Goal: Task Accomplishment & Management: Use online tool/utility

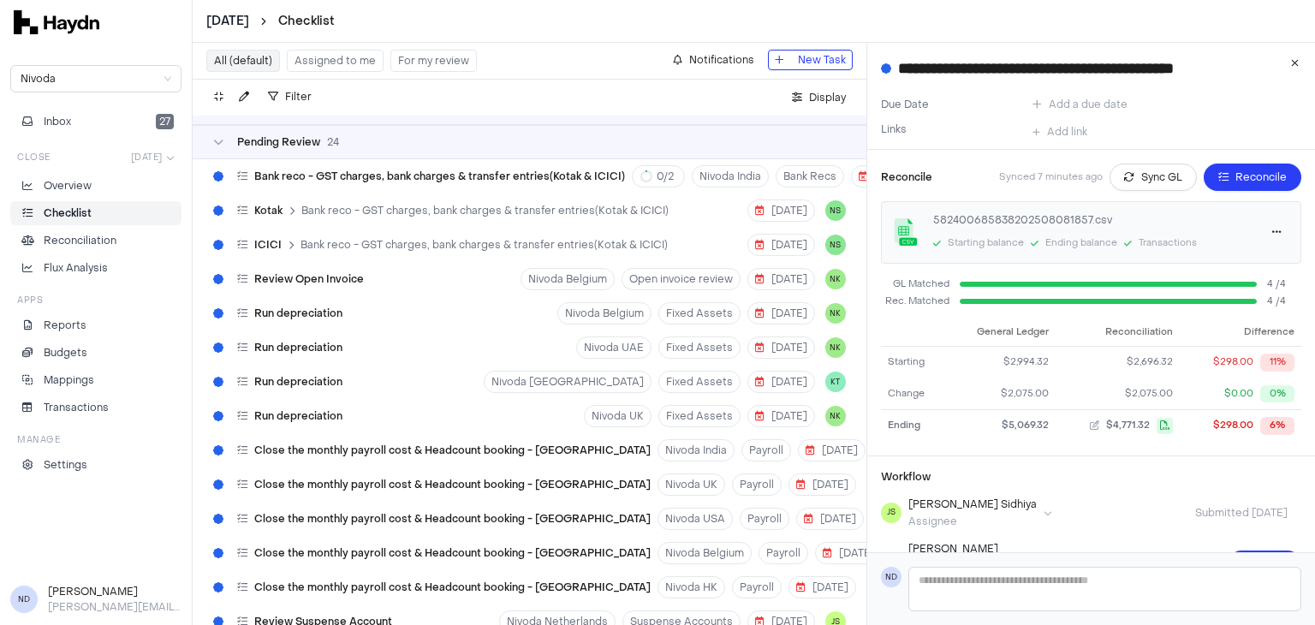
scroll to position [5006, 0]
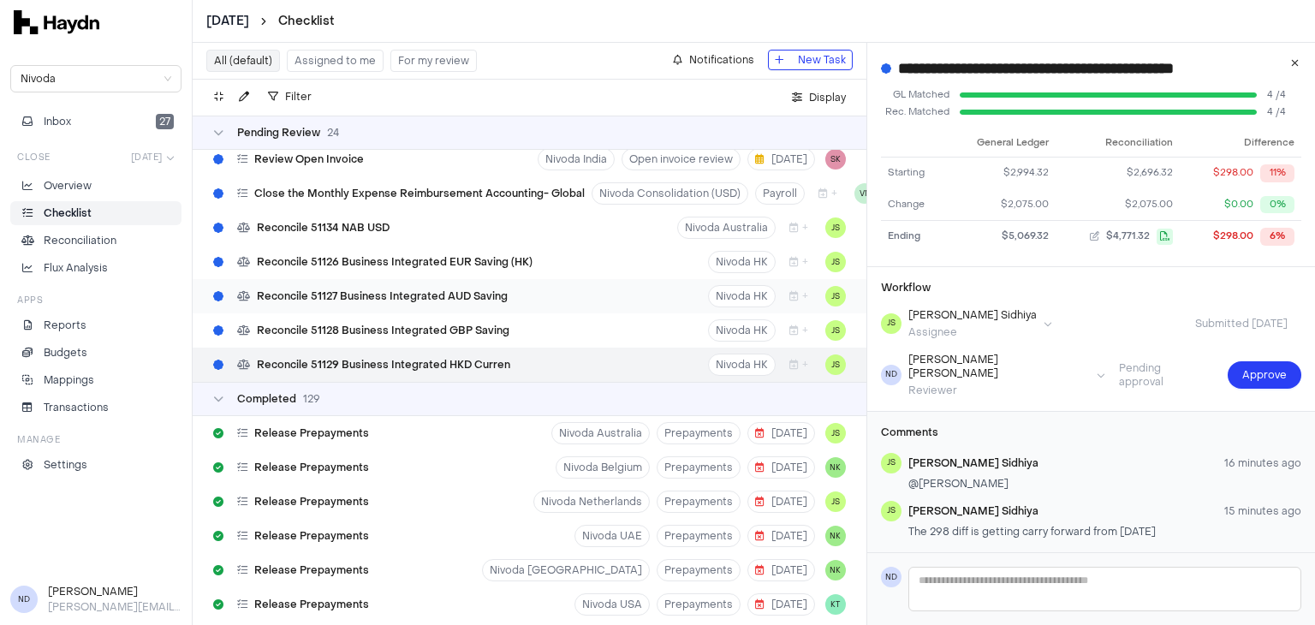
click at [393, 297] on span "Reconcile 51127 Business Integrated AUD Saving" at bounding box center [382, 296] width 251 height 14
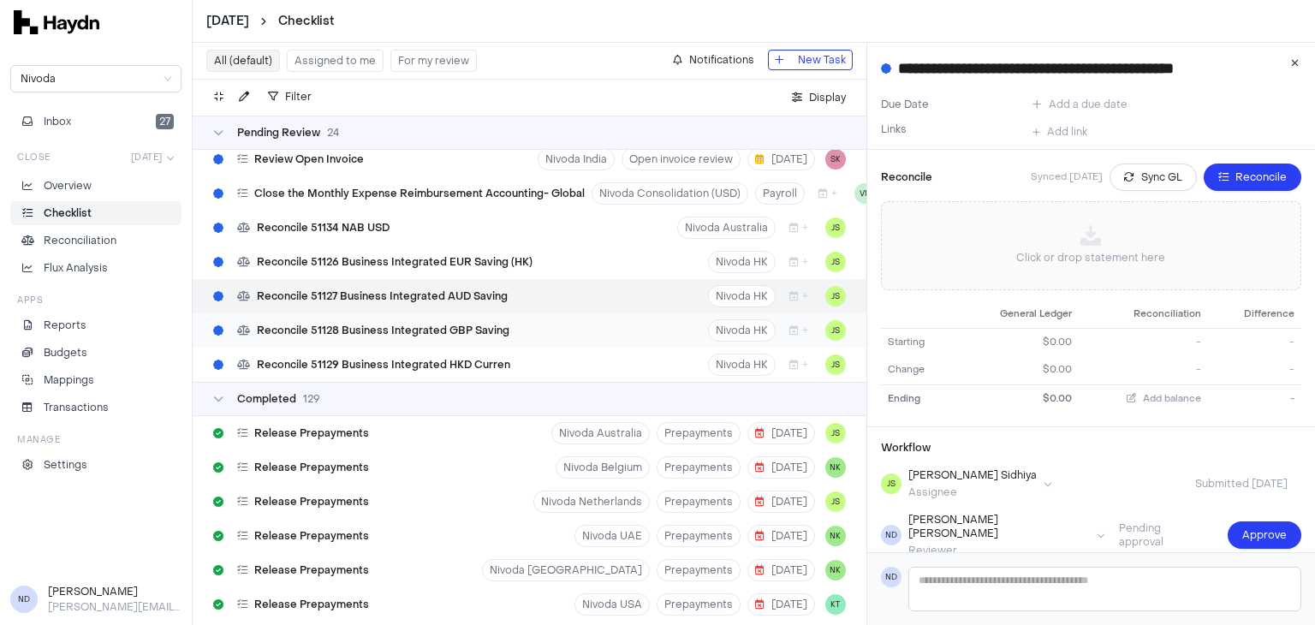
click at [413, 324] on span "Reconcile 51128 Business Integrated GBP Saving" at bounding box center [383, 331] width 252 height 14
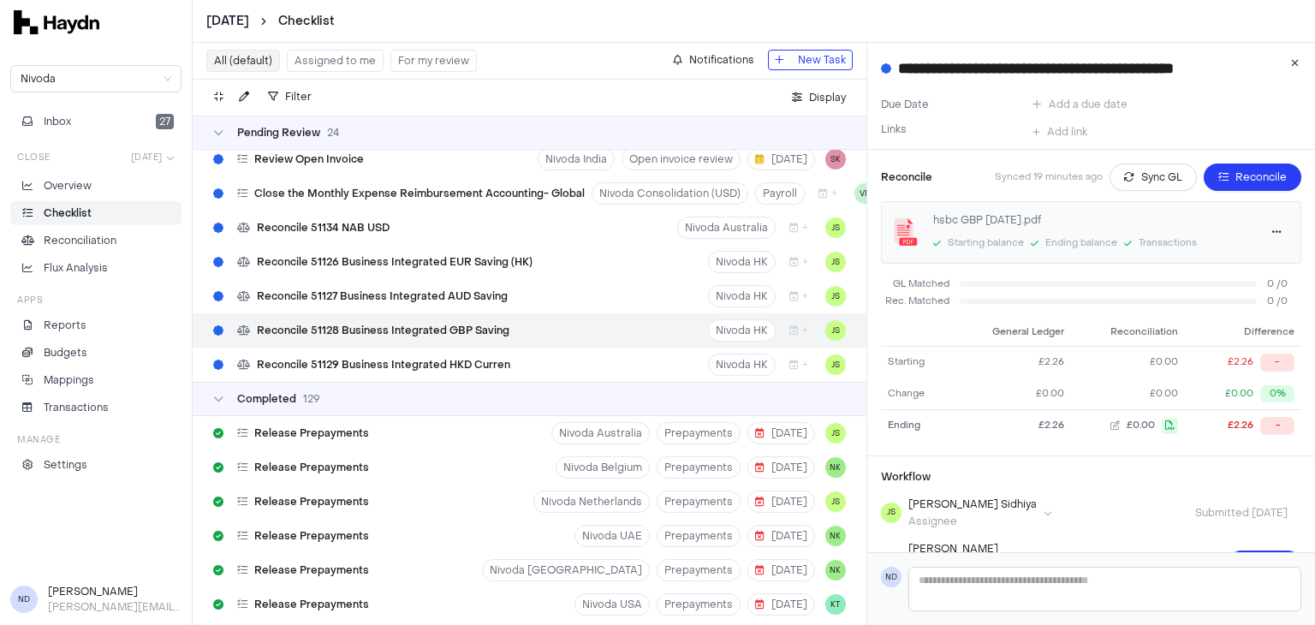
scroll to position [100, 0]
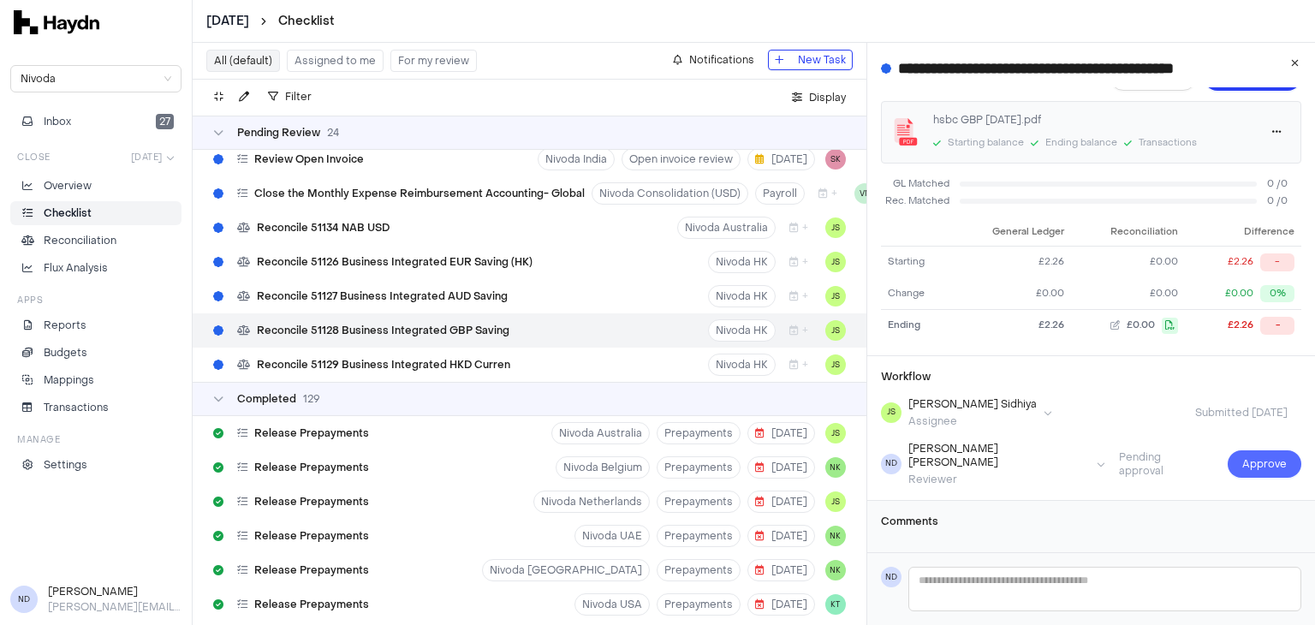
click at [1263, 458] on span "Approve" at bounding box center [1264, 463] width 45 height 17
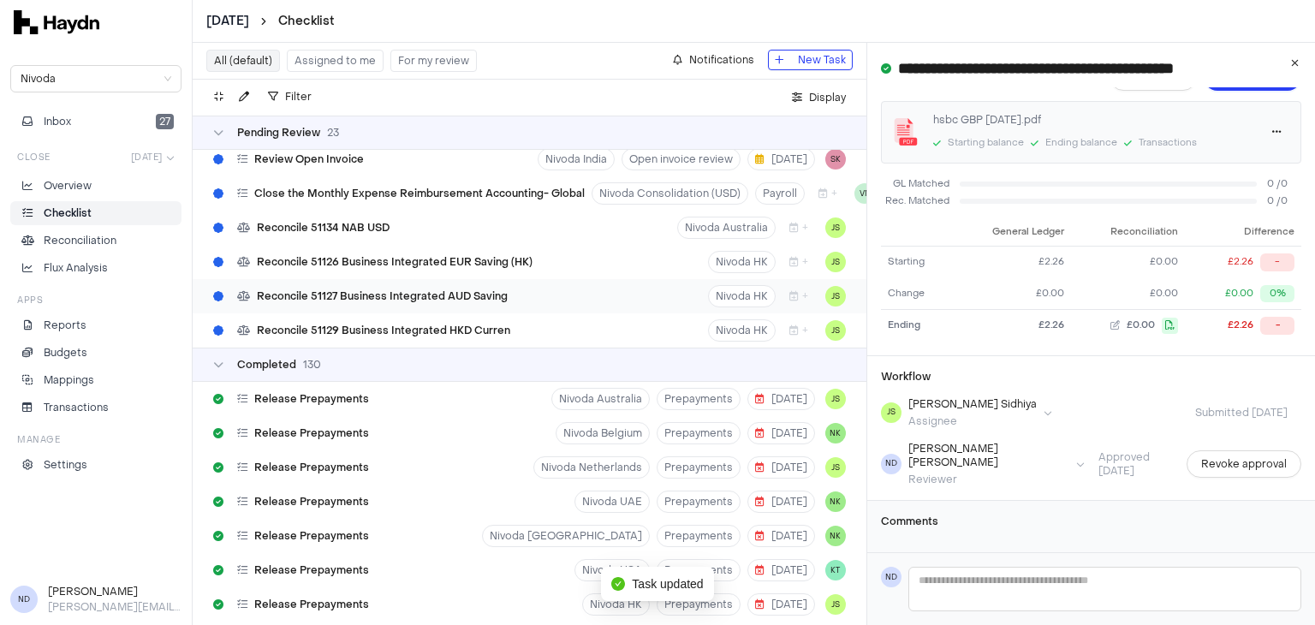
click at [403, 289] on span "Reconcile 51127 Business Integrated AUD Saving" at bounding box center [382, 296] width 251 height 14
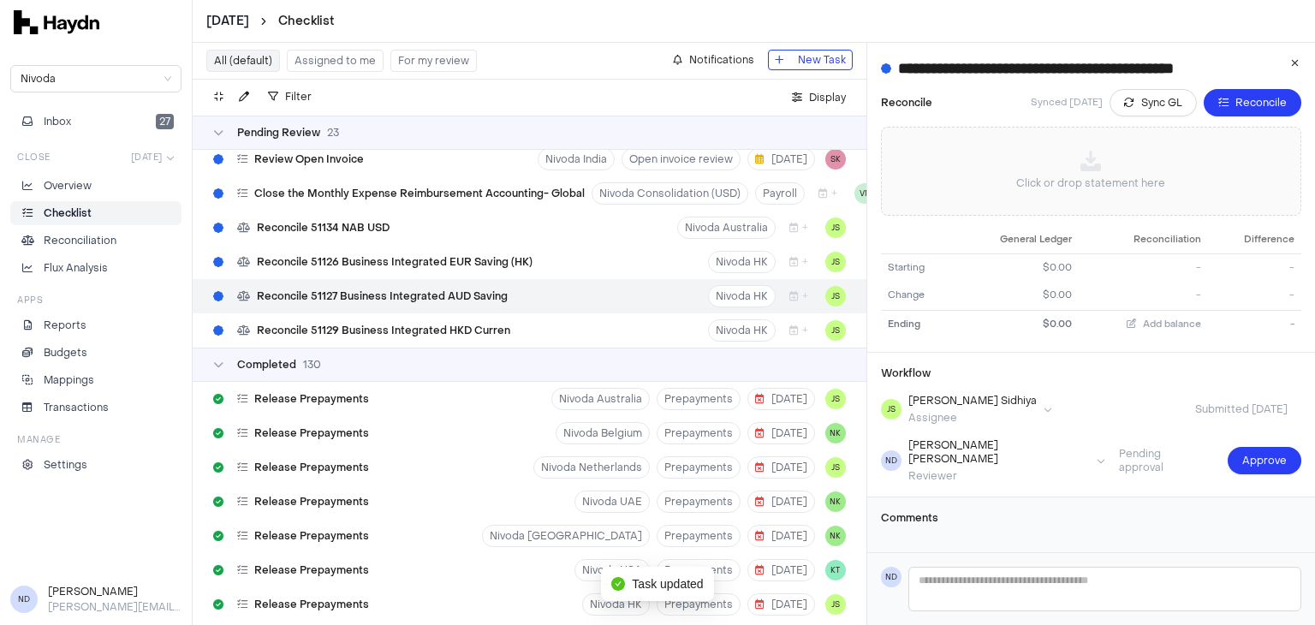
type input "**********"
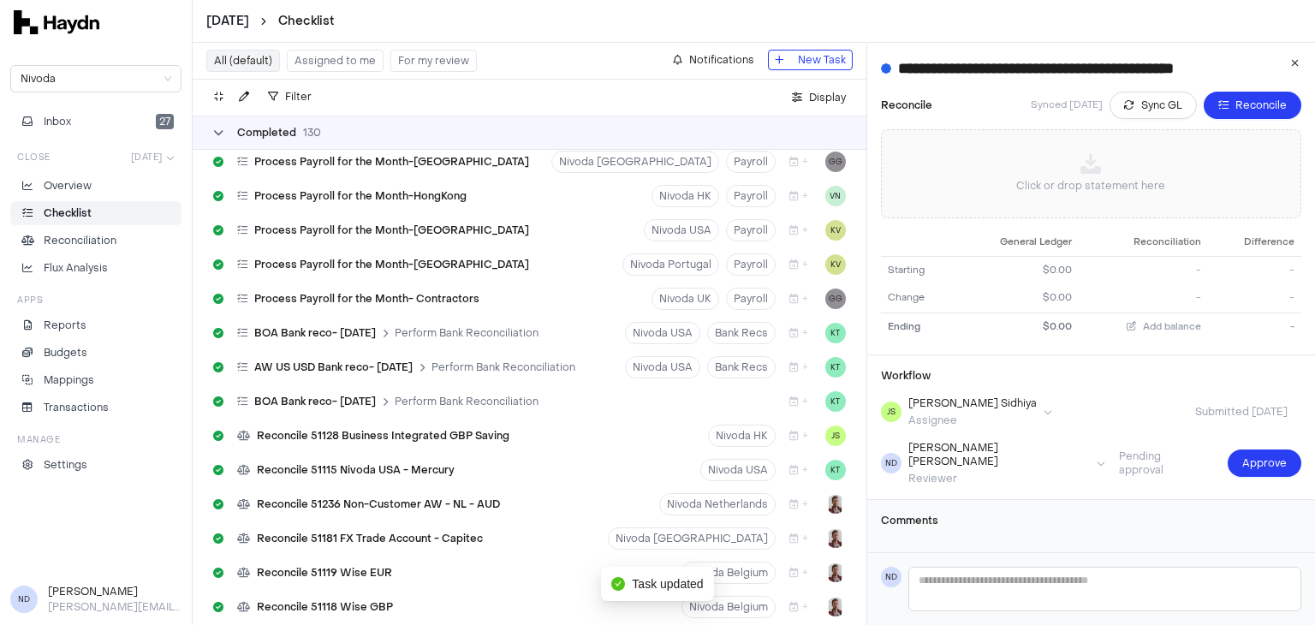
click at [216, 128] on icon at bounding box center [218, 133] width 10 height 10
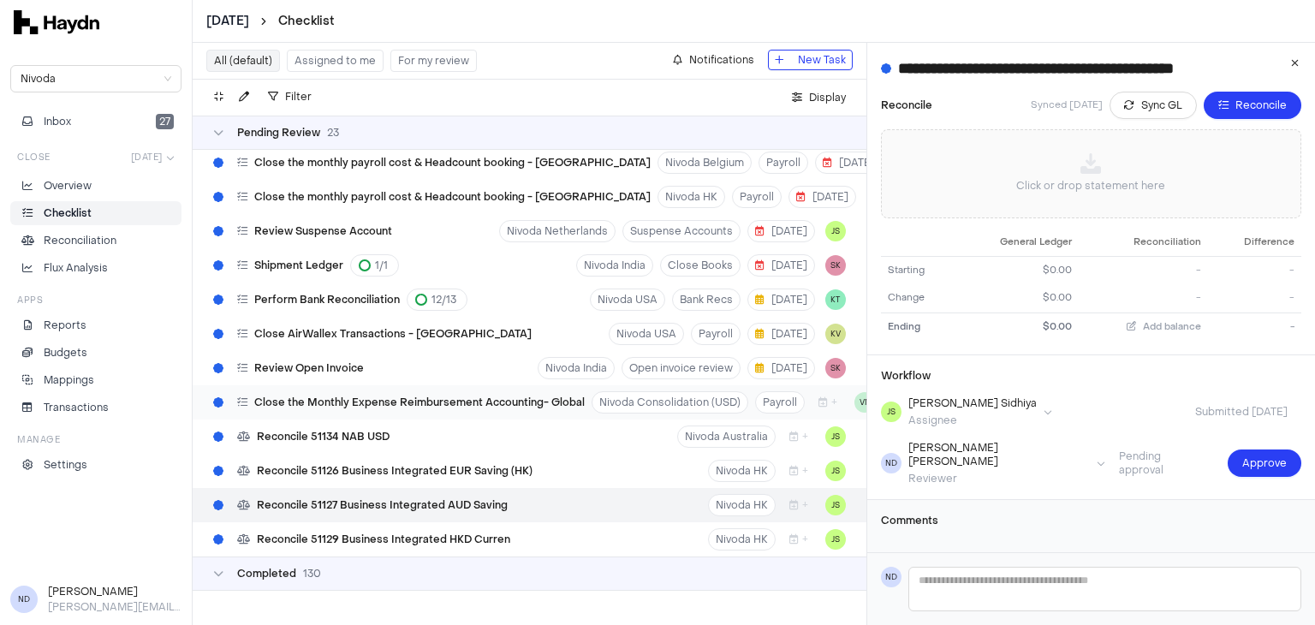
scroll to position [4807, 0]
click at [384, 466] on div "Reconcile 51126 Business Integrated EUR Saving (HK)" at bounding box center [372, 470] width 333 height 33
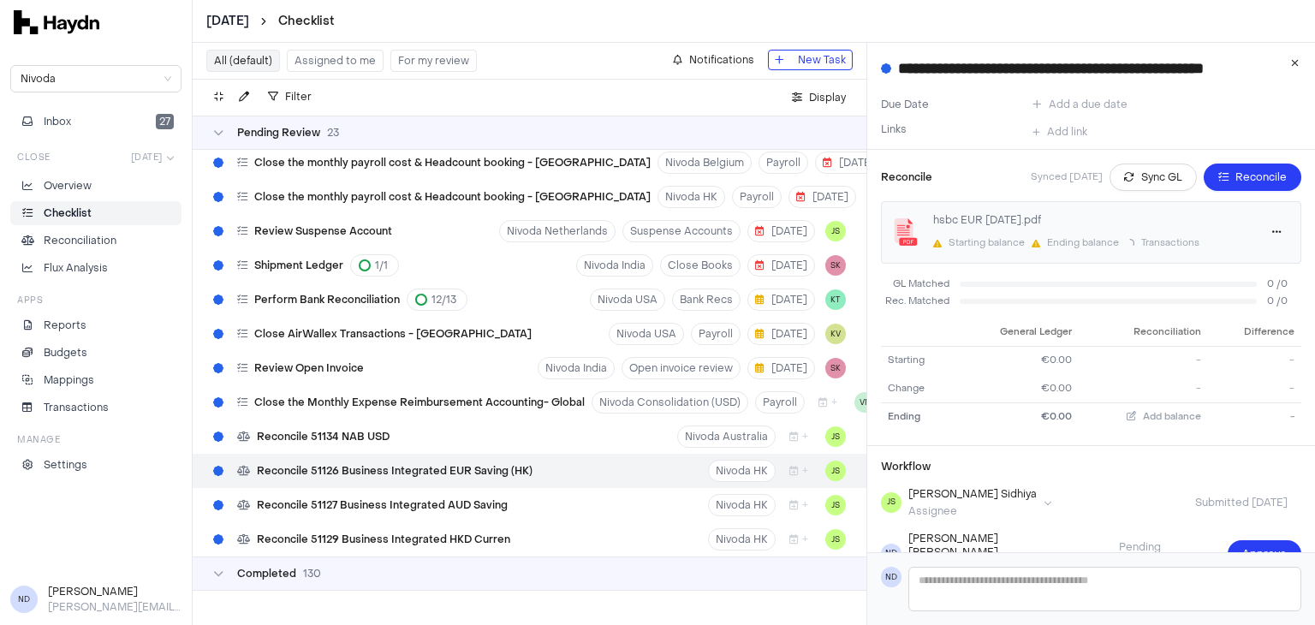
scroll to position [31, 0]
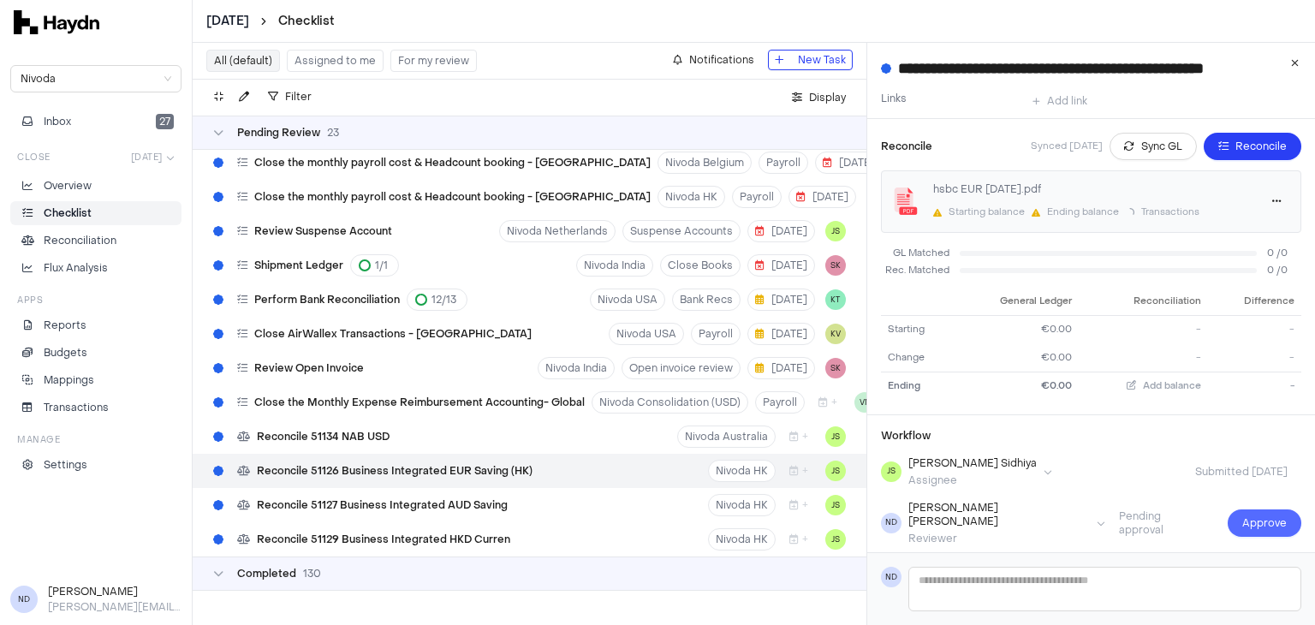
click at [1228, 513] on button "Approve" at bounding box center [1264, 522] width 74 height 27
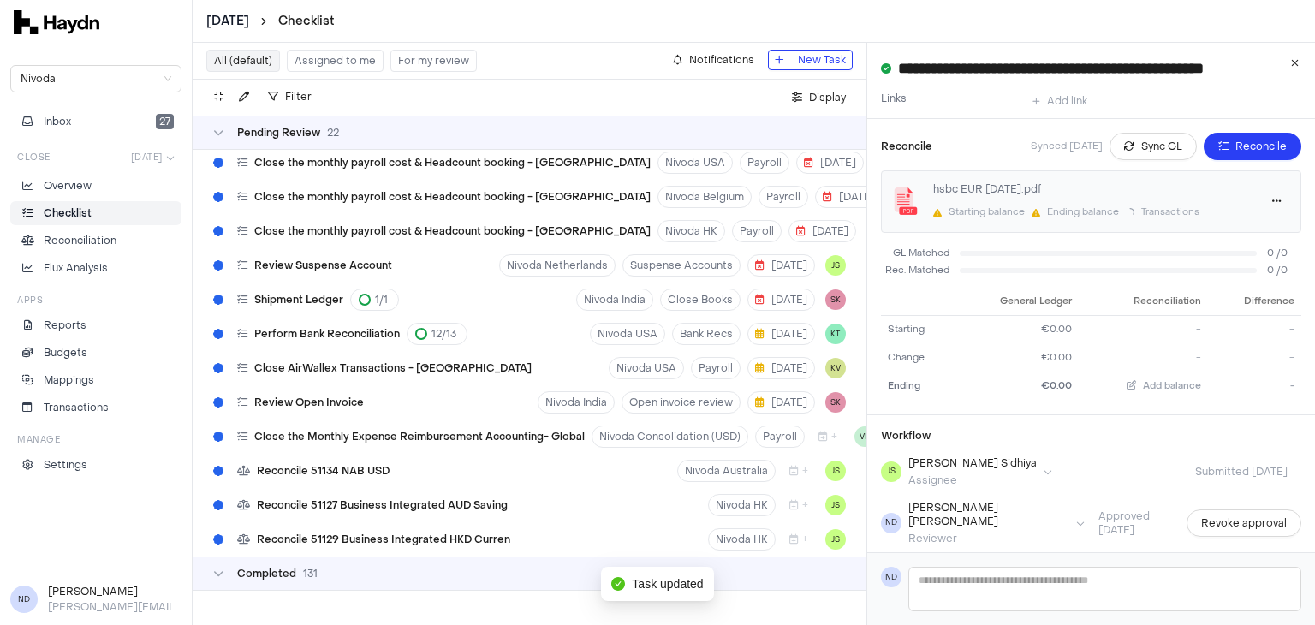
scroll to position [4775, 0]
click at [489, 498] on span "Reconcile 51127 Business Integrated AUD Saving" at bounding box center [382, 505] width 251 height 14
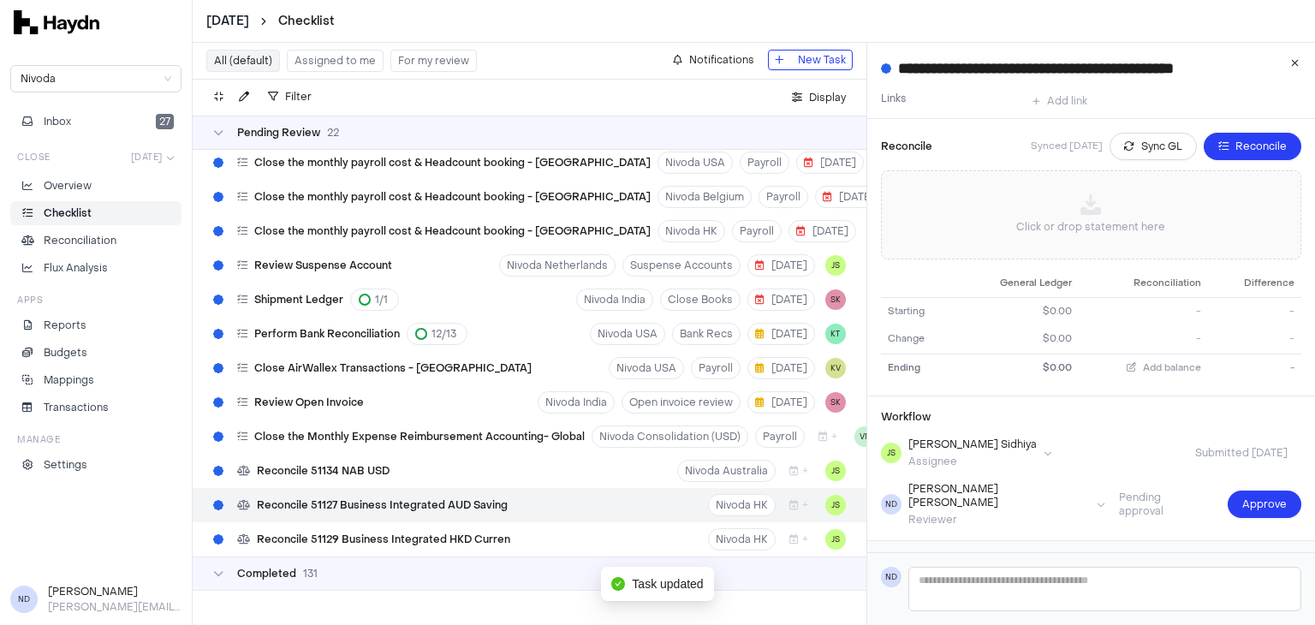
type input "**********"
click at [1252, 496] on span "Approve" at bounding box center [1264, 504] width 45 height 17
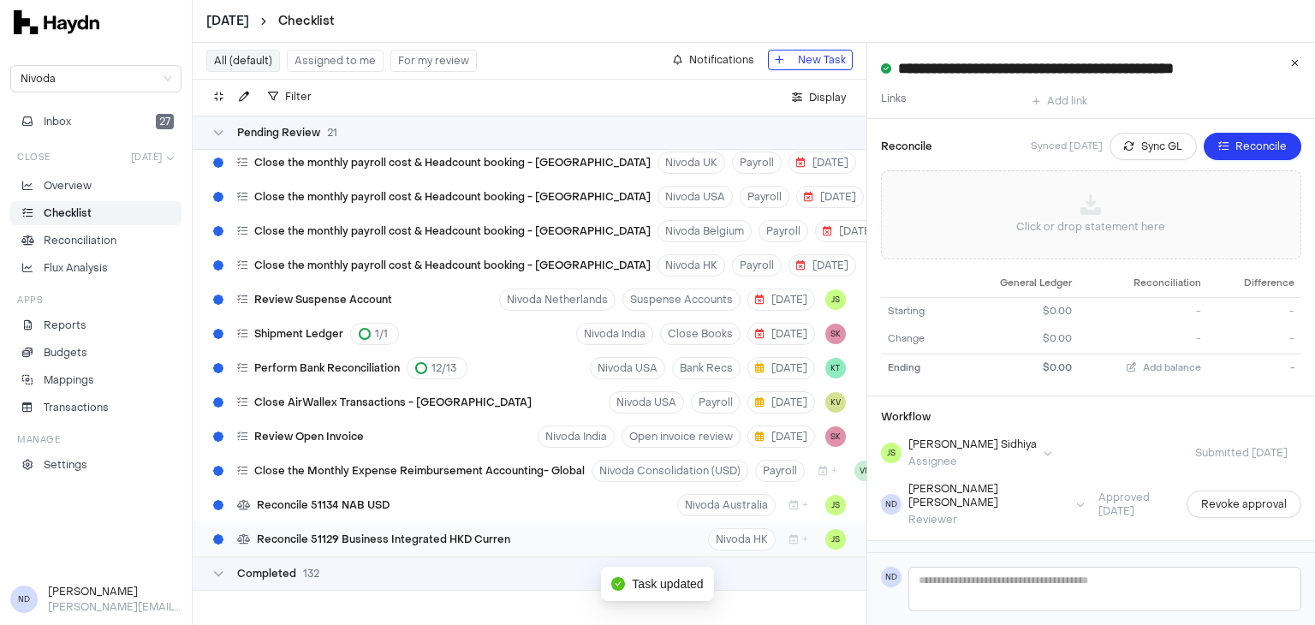
scroll to position [4741, 0]
click at [413, 501] on div "Reconcile 51134 NAB USD Nivoda Australia + JS" at bounding box center [530, 505] width 674 height 34
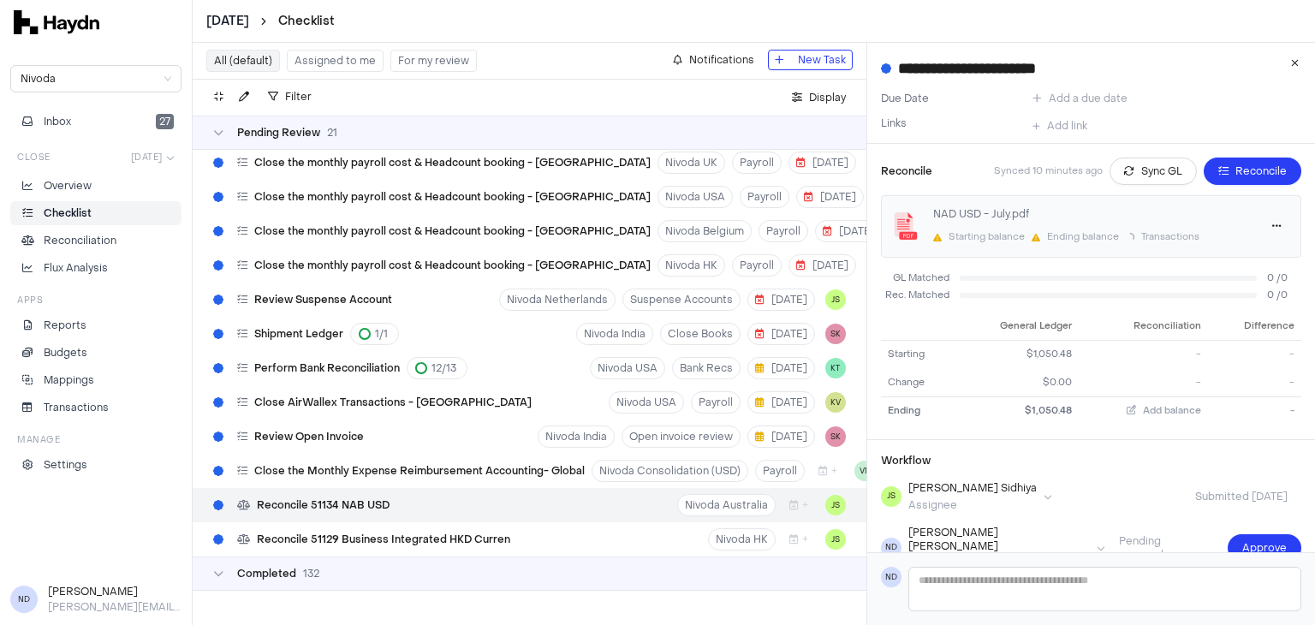
scroll to position [12, 0]
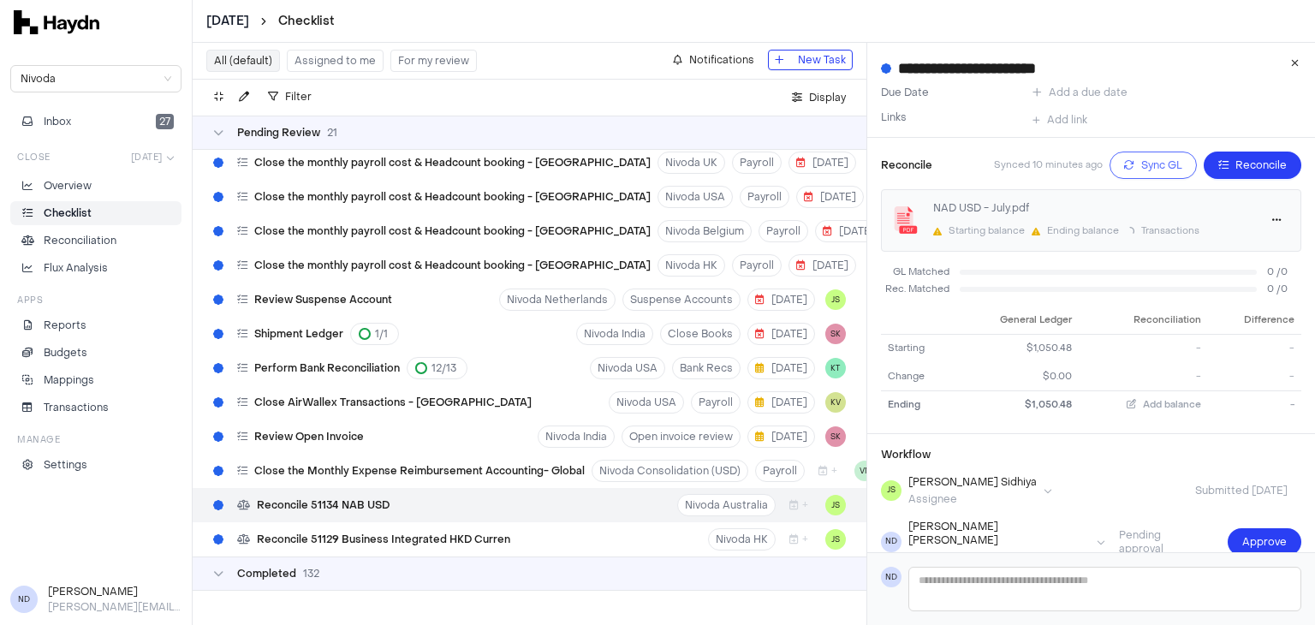
click at [1124, 169] on icon "button" at bounding box center [1129, 165] width 10 height 10
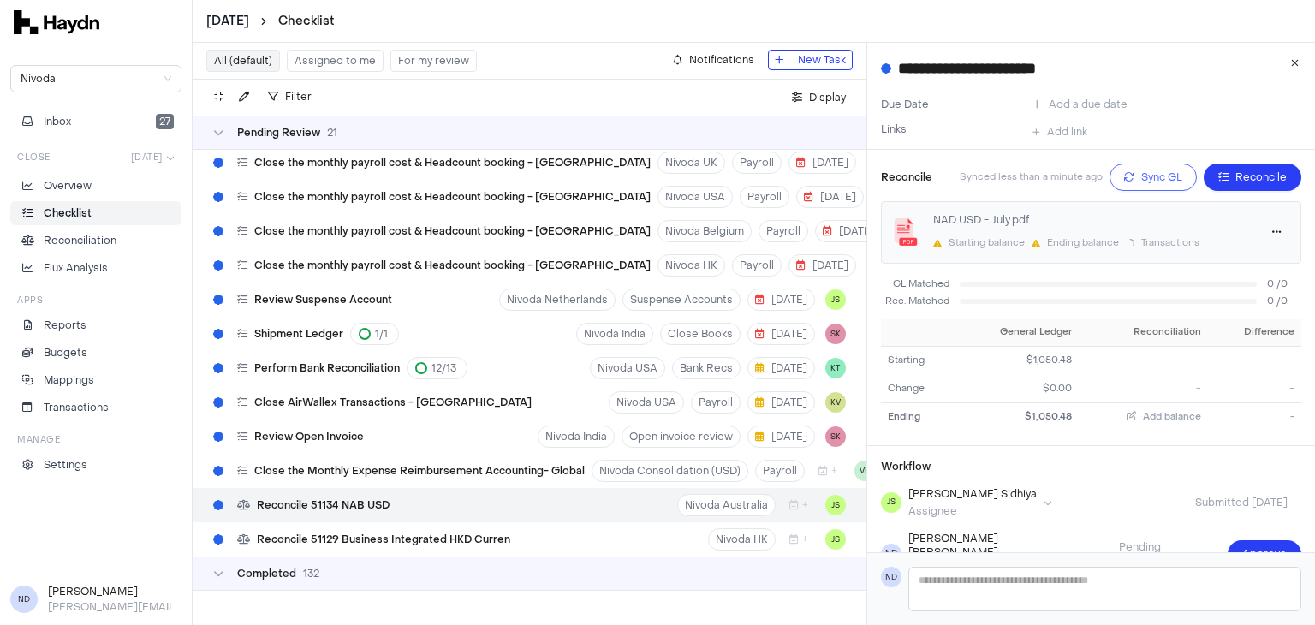
scroll to position [90, 0]
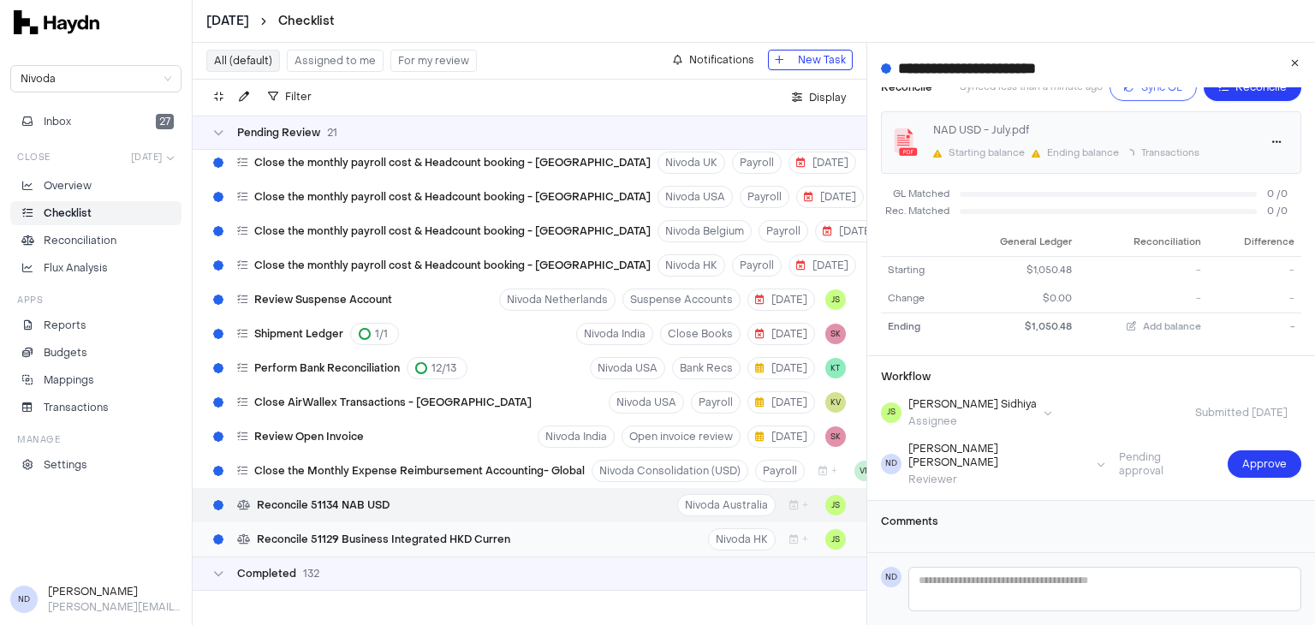
click at [413, 537] on div "Reconcile 51129 Business Integrated HKD Curren" at bounding box center [361, 539] width 311 height 33
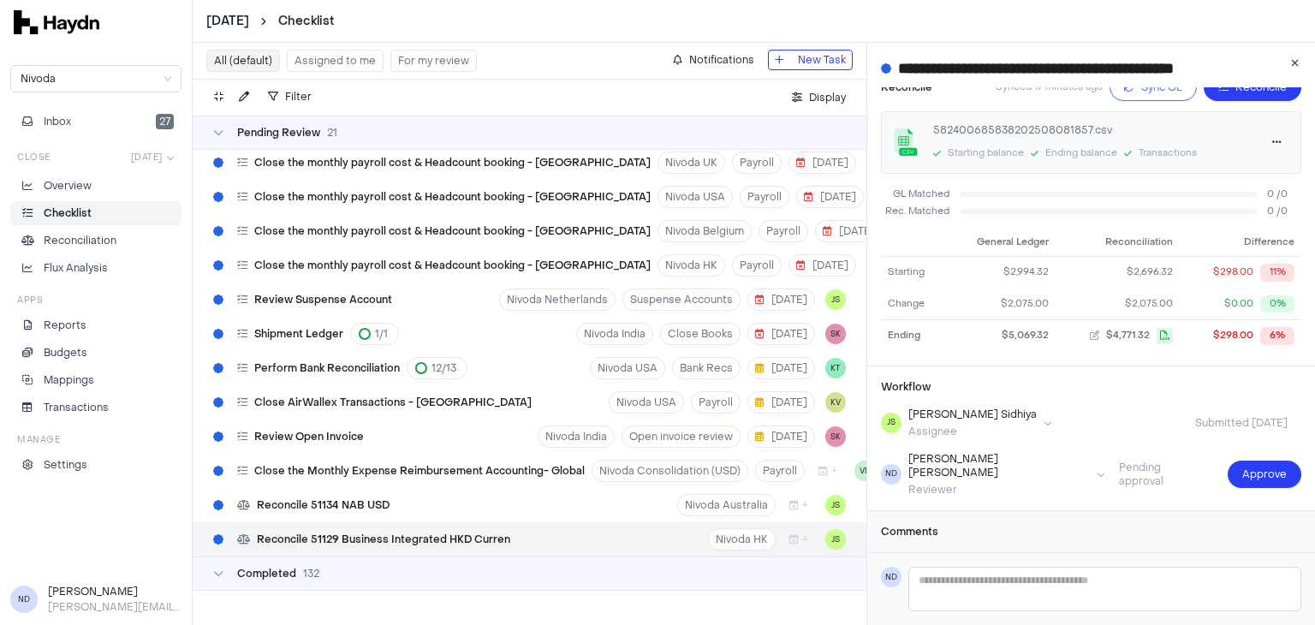
type input "**********"
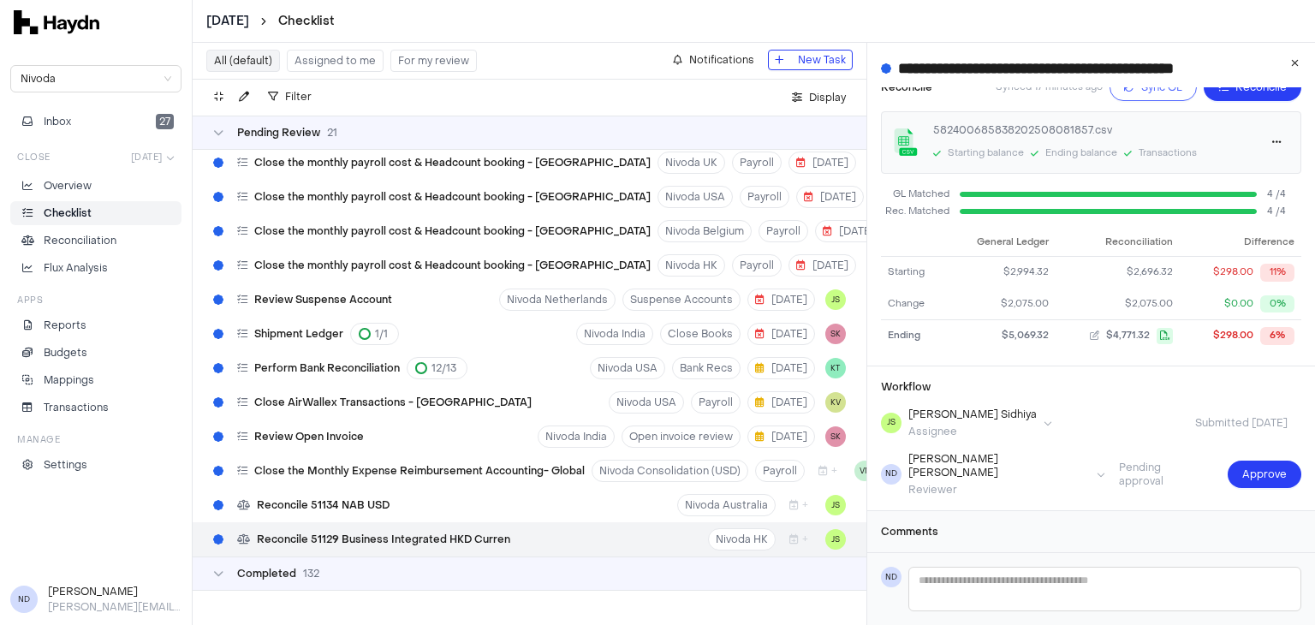
scroll to position [189, 0]
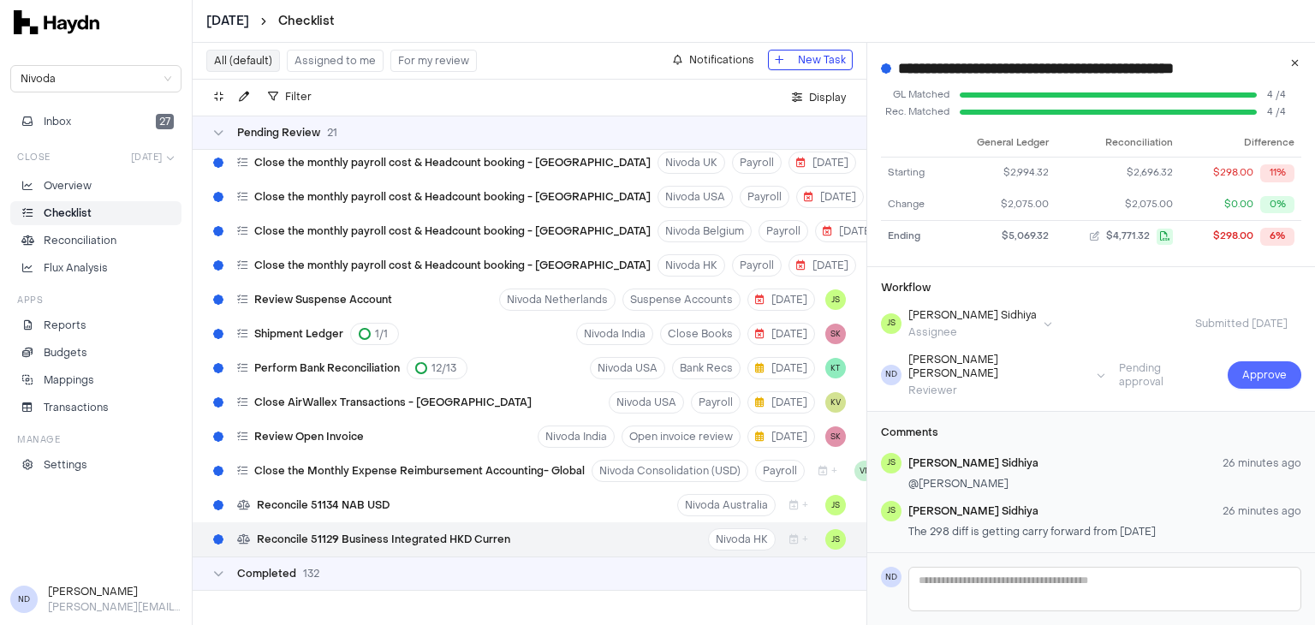
click at [1248, 371] on span "Approve" at bounding box center [1264, 374] width 45 height 17
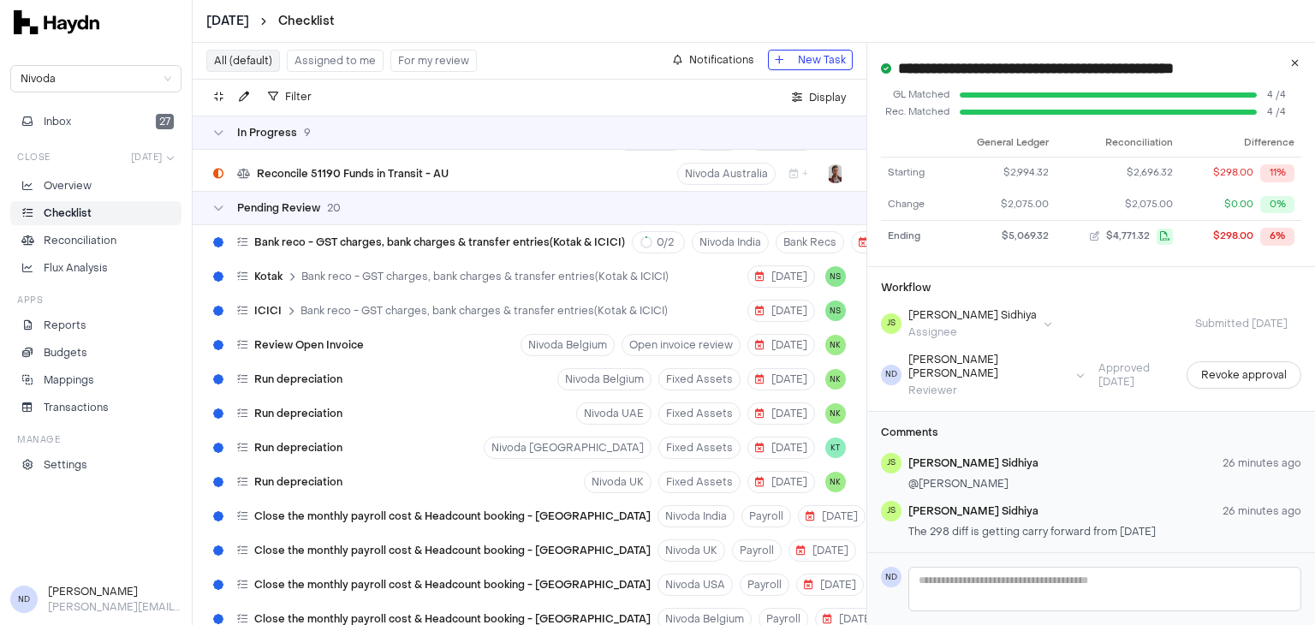
scroll to position [4327, 0]
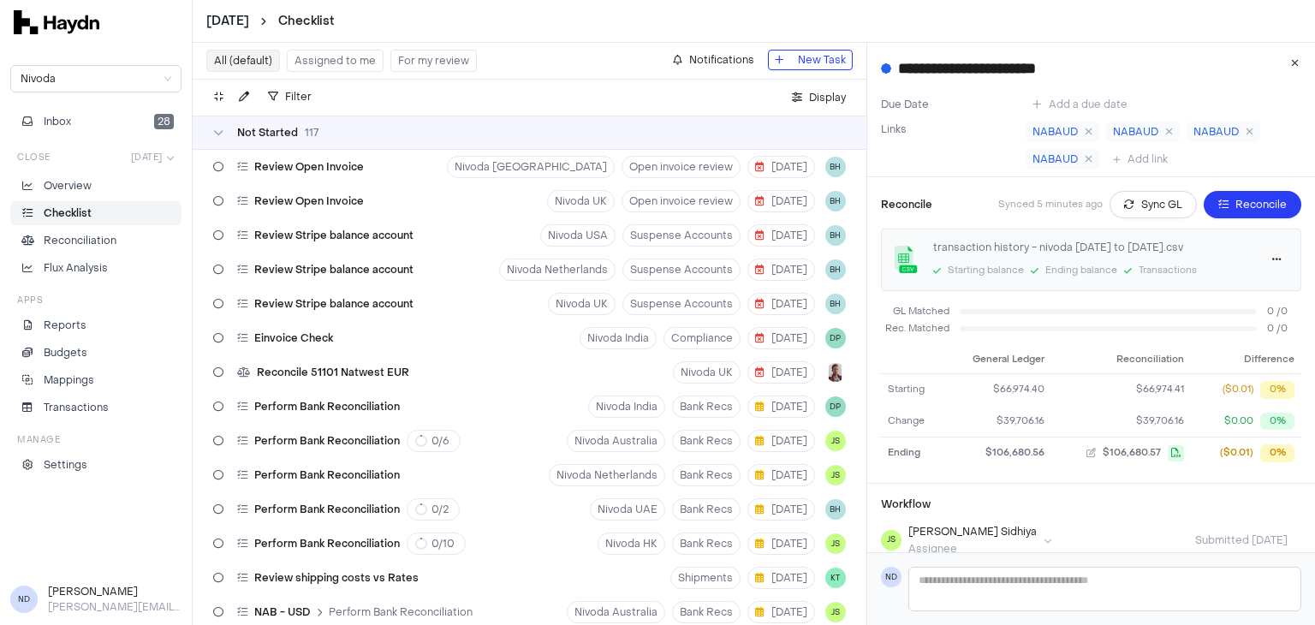
scroll to position [2899, 0]
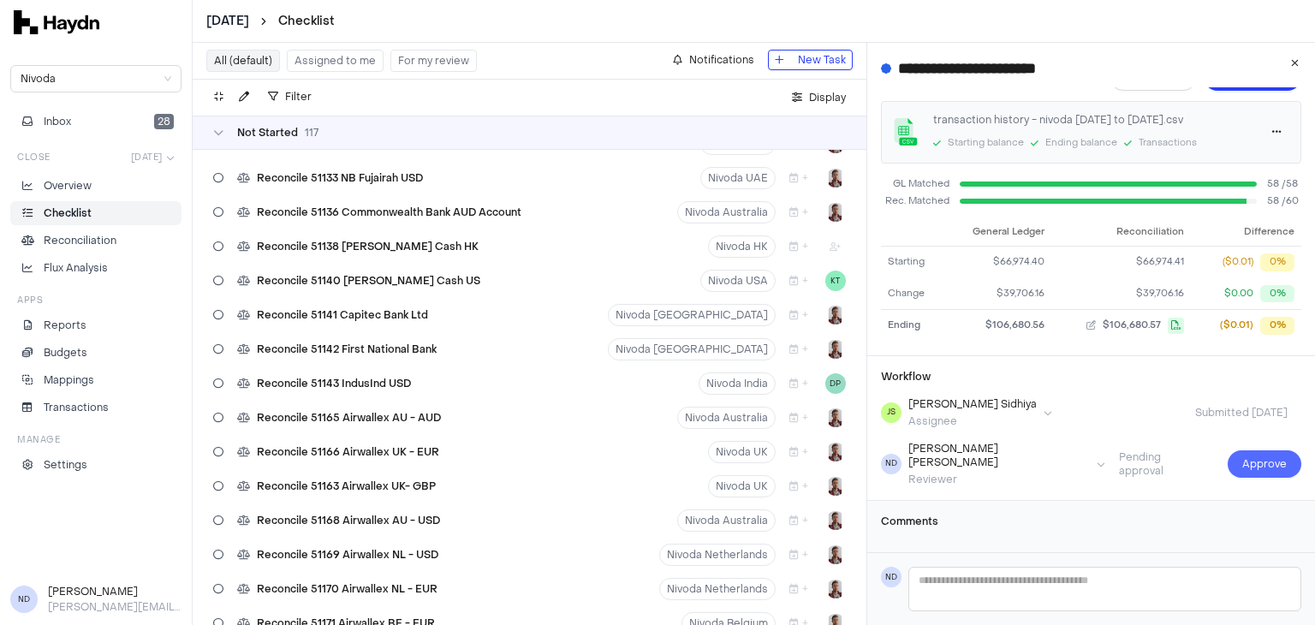
click at [1239, 466] on button "Approve" at bounding box center [1264, 463] width 74 height 27
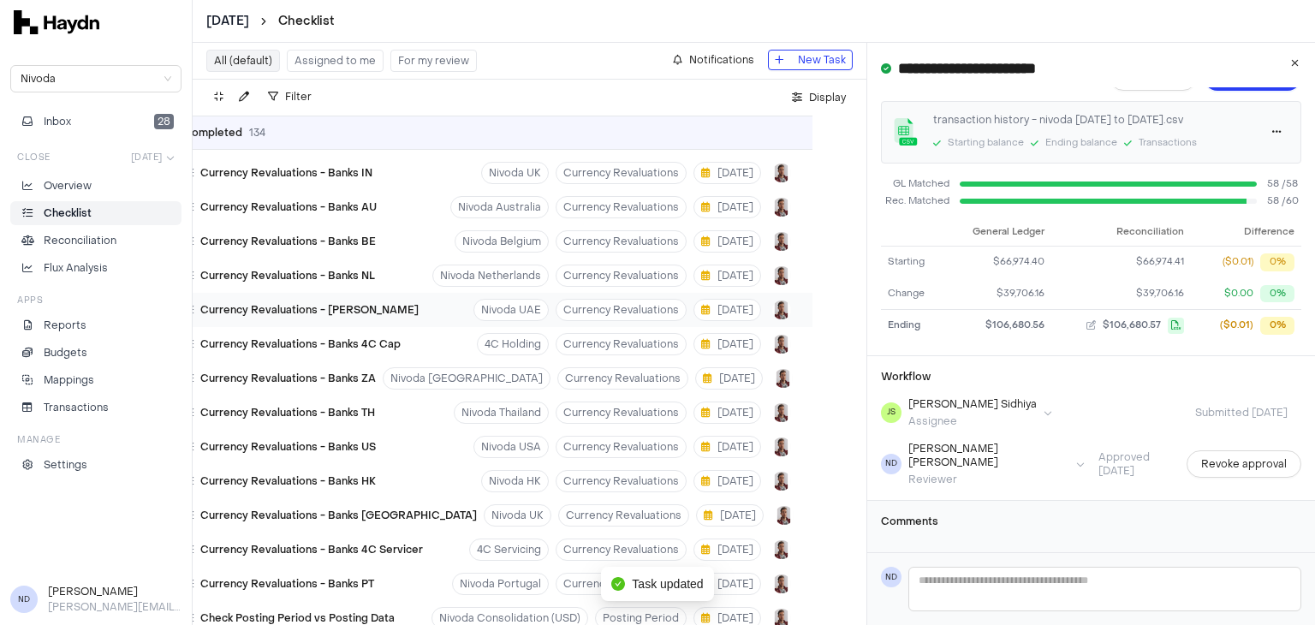
scroll to position [7609, 54]
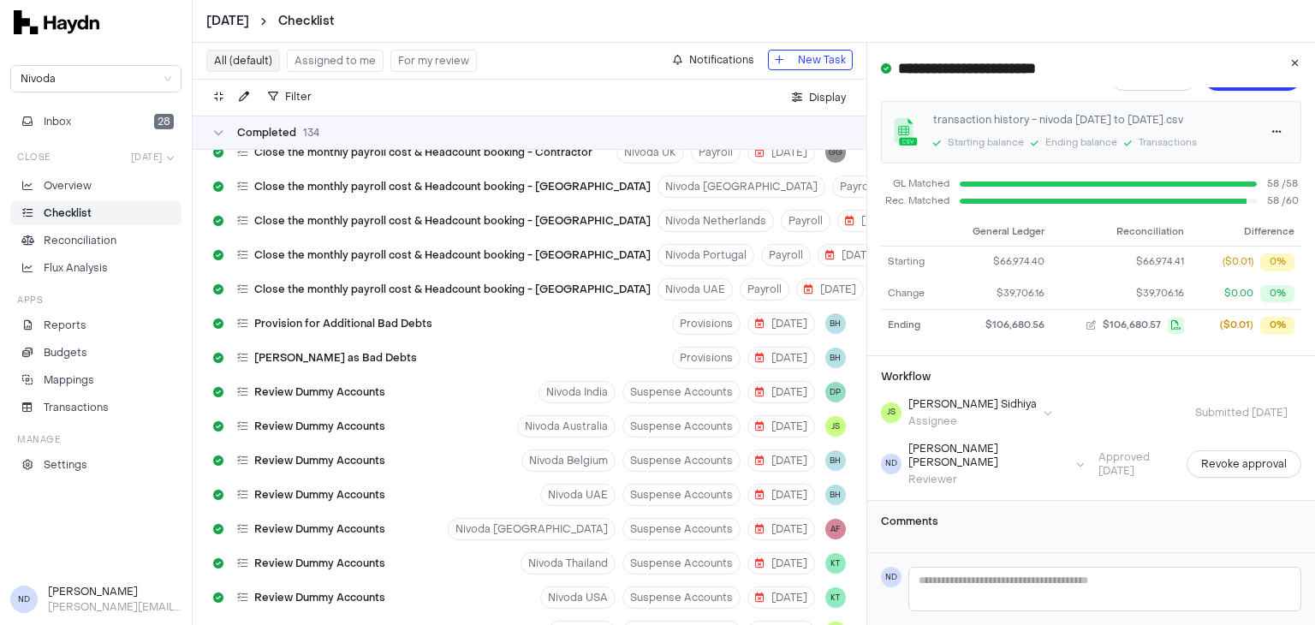
click at [209, 131] on div "Completed 134" at bounding box center [530, 133] width 674 height 34
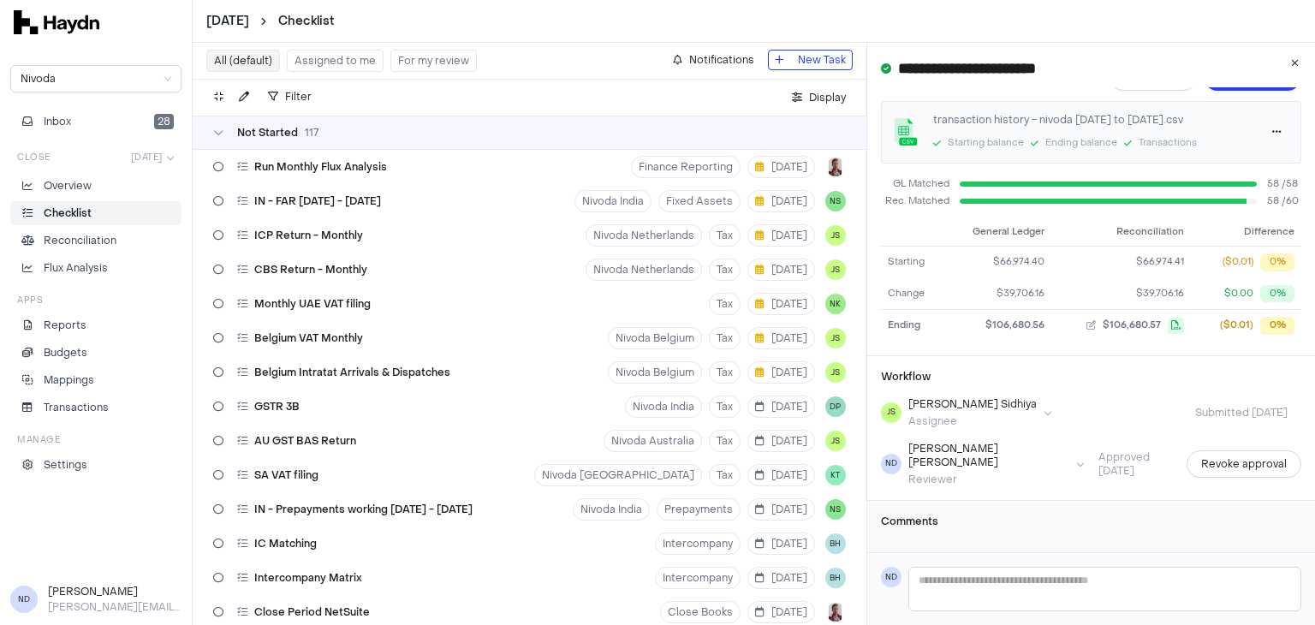
scroll to position [1149, 0]
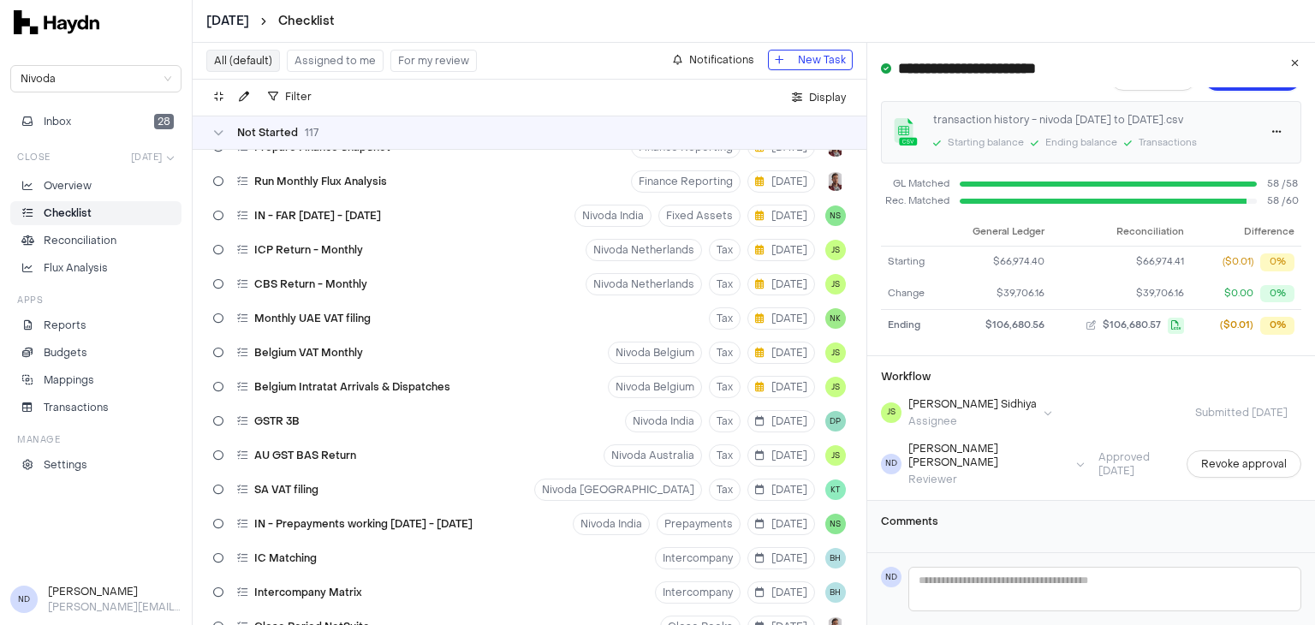
click at [305, 71] on button "Assigned to me" at bounding box center [335, 61] width 97 height 22
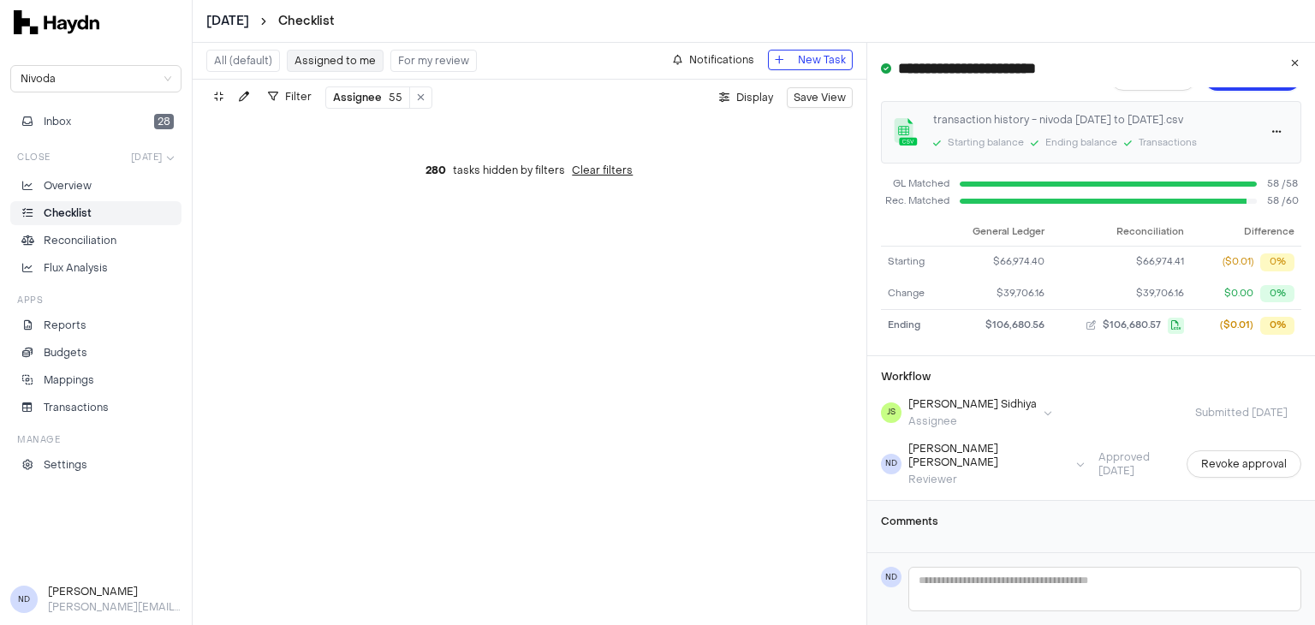
click at [591, 172] on button "Clear filters" at bounding box center [602, 170] width 61 height 14
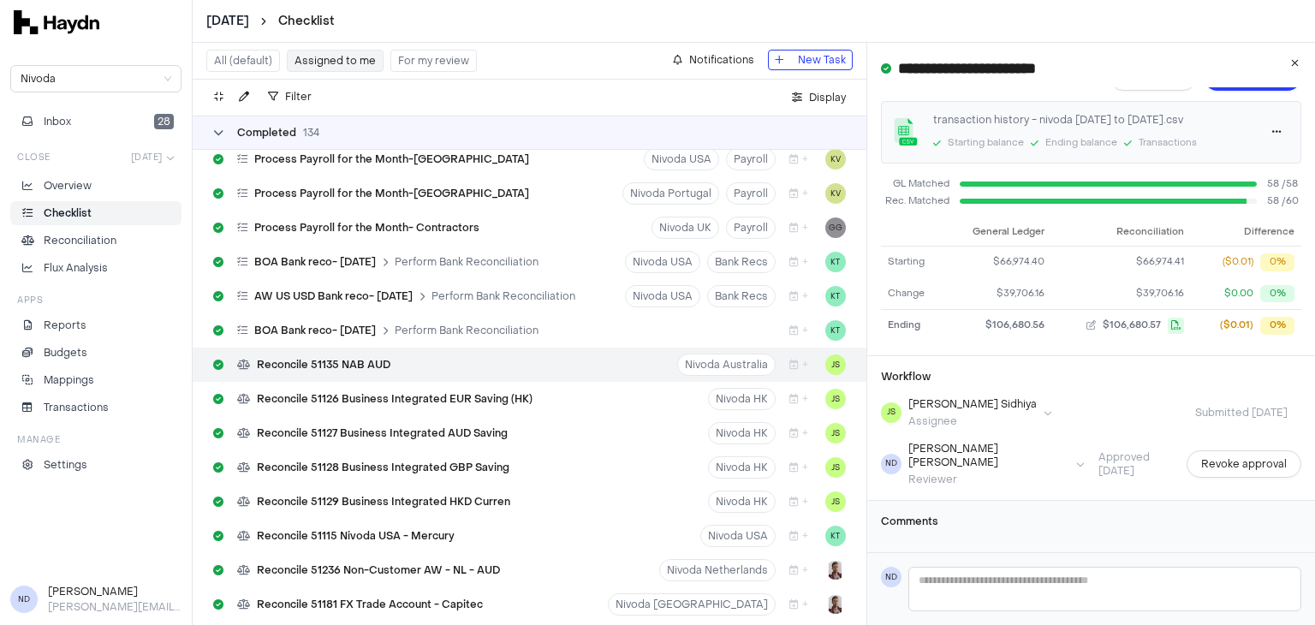
click at [223, 134] on div "Completed 134" at bounding box center [266, 133] width 106 height 14
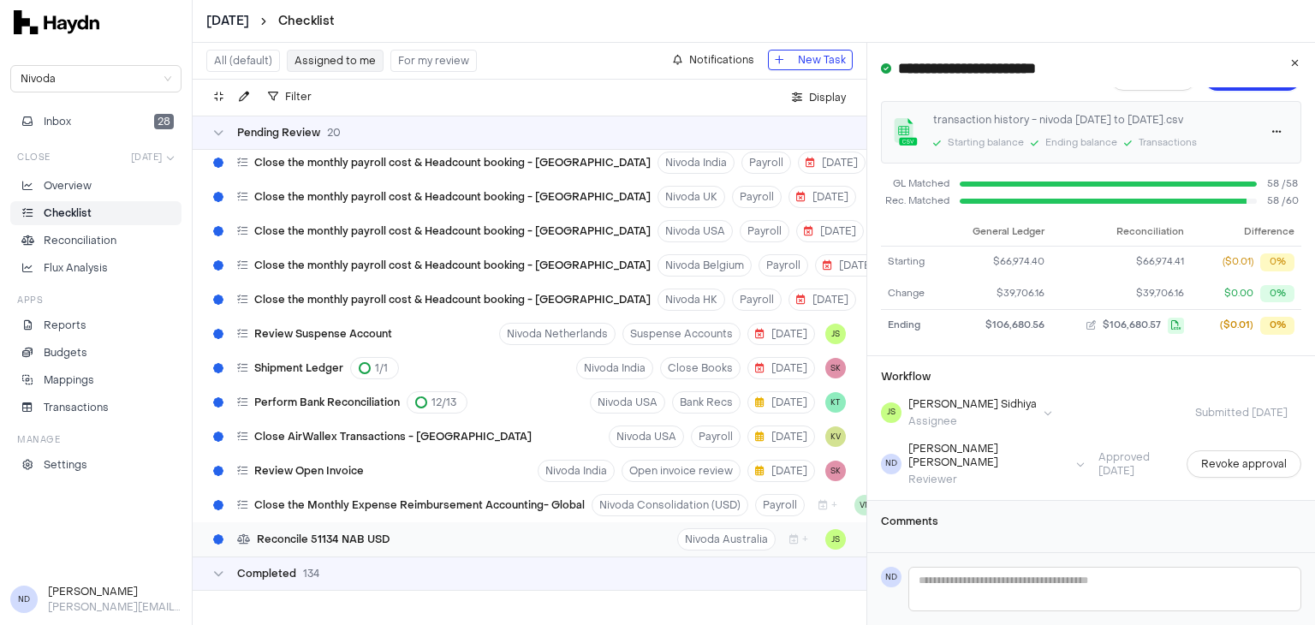
click at [289, 532] on span "Reconcile 51134 NAB USD" at bounding box center [323, 539] width 133 height 14
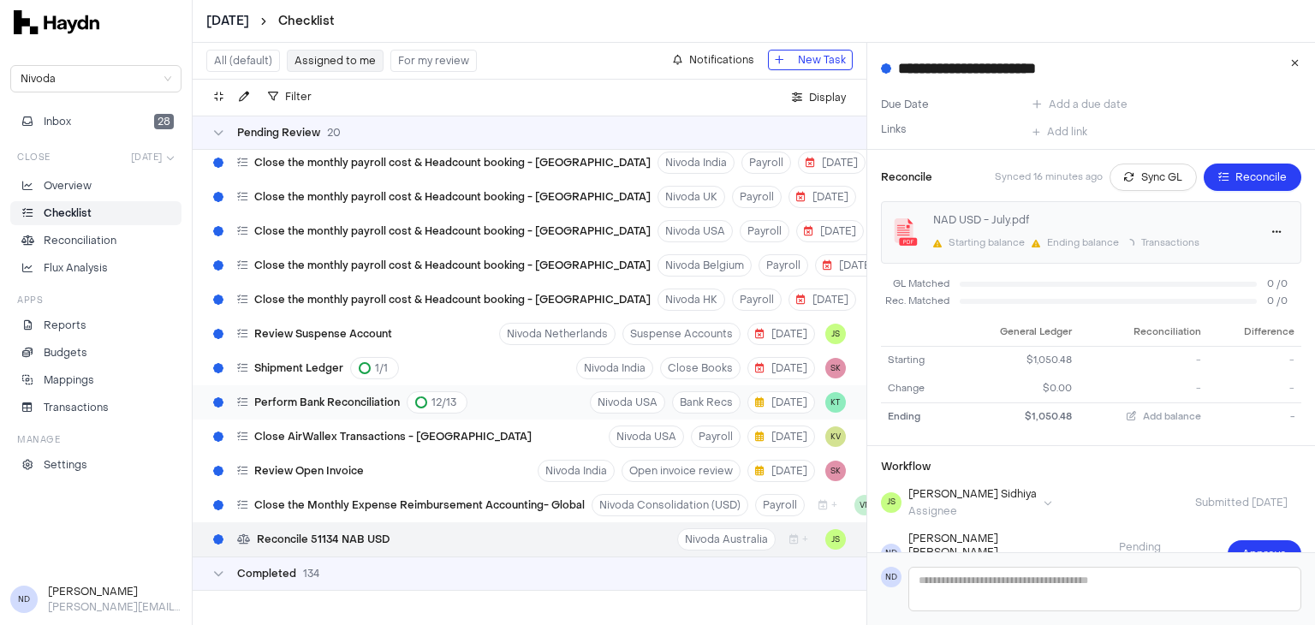
click at [341, 397] on div "Perform Bank Reconciliation 12 / 13" at bounding box center [352, 402] width 230 height 22
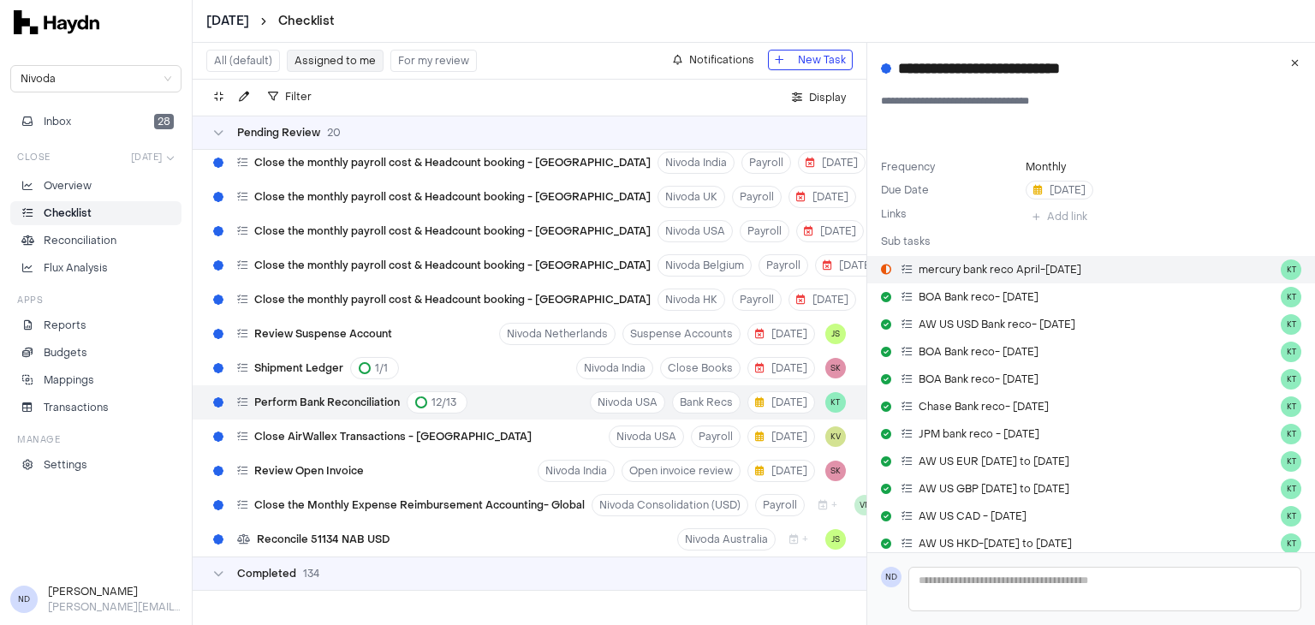
click at [1090, 278] on link "mercury bank reco April-May 25 KT" at bounding box center [1091, 269] width 448 height 27
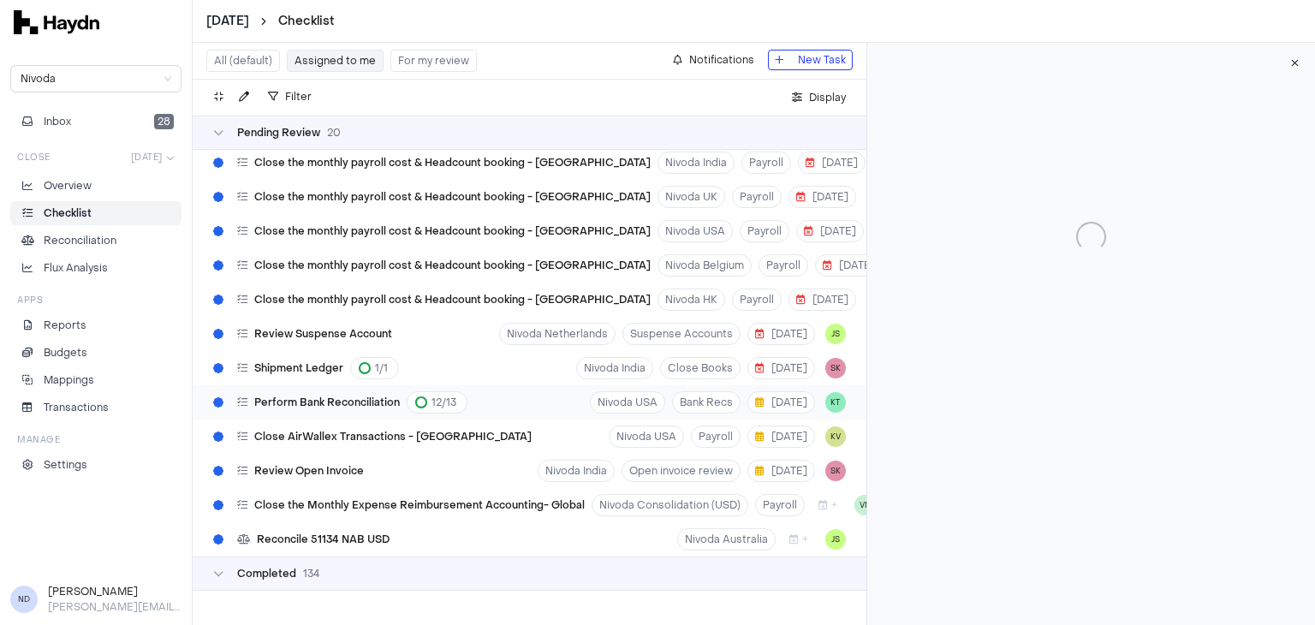
click at [481, 395] on div "Perform Bank Reconciliation 12 / 13 Nivoda USA Bank Recs 11 Aug KT" at bounding box center [530, 402] width 674 height 34
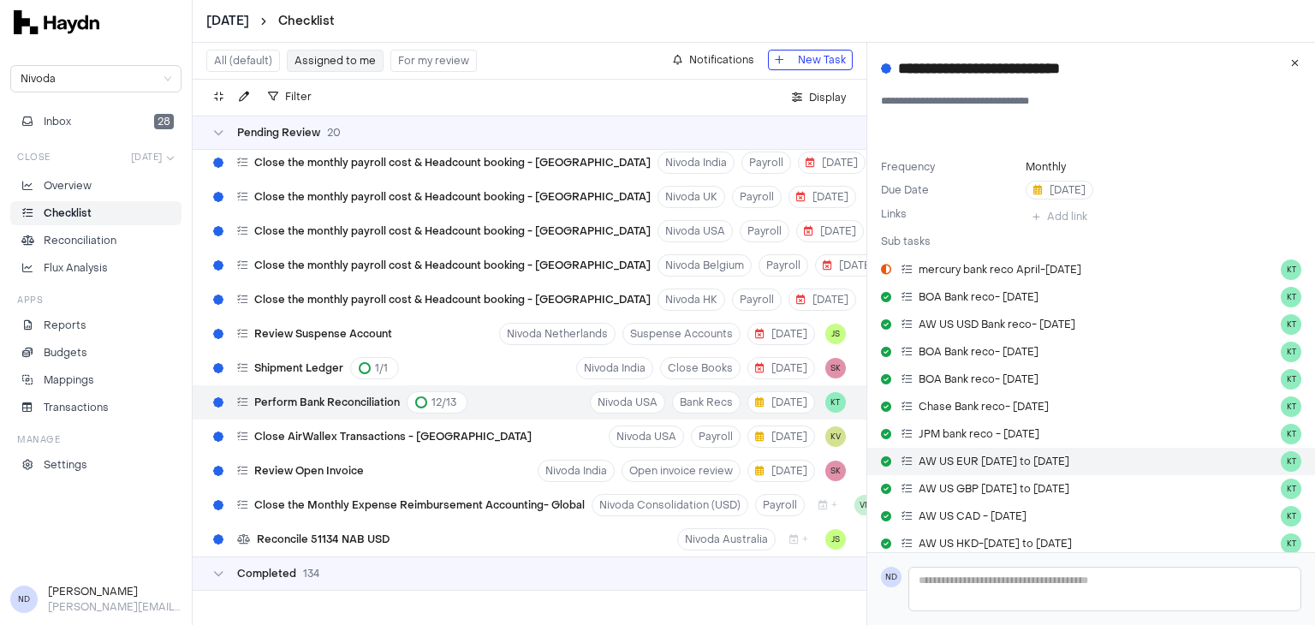
scroll to position [293, 0]
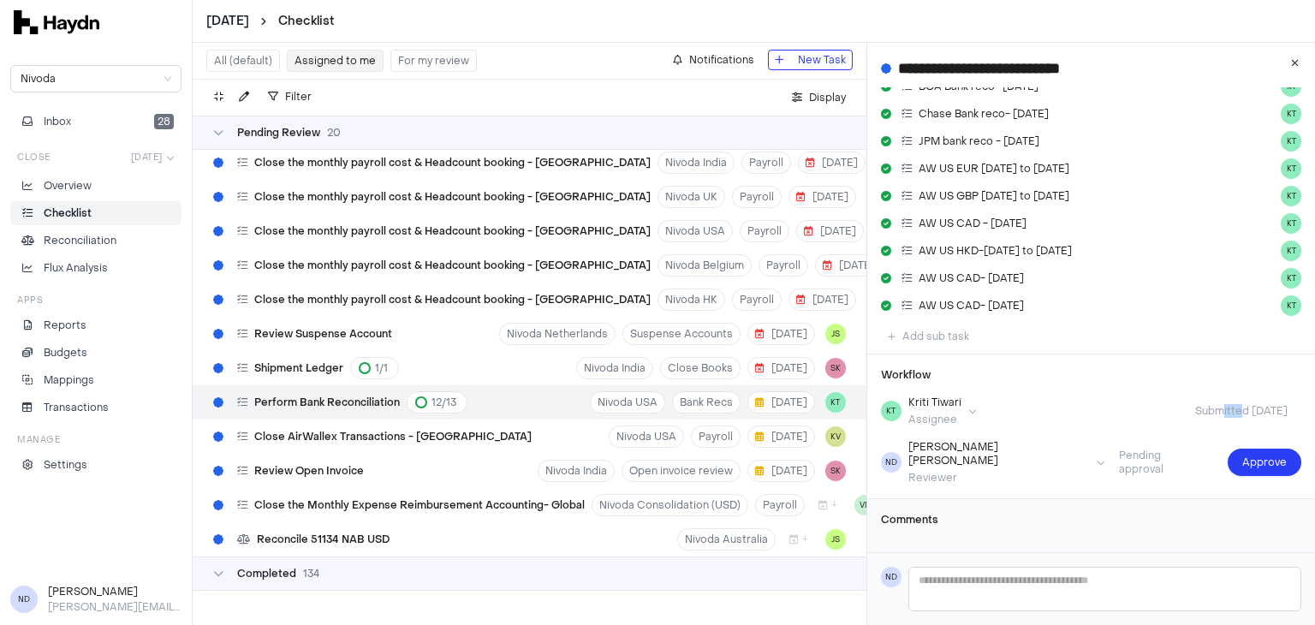
drag, startPoint x: 1214, startPoint y: 413, endPoint x: 1233, endPoint y: 413, distance: 19.7
click at [1233, 413] on span "Submitted 8 Aug" at bounding box center [1241, 411] width 120 height 14
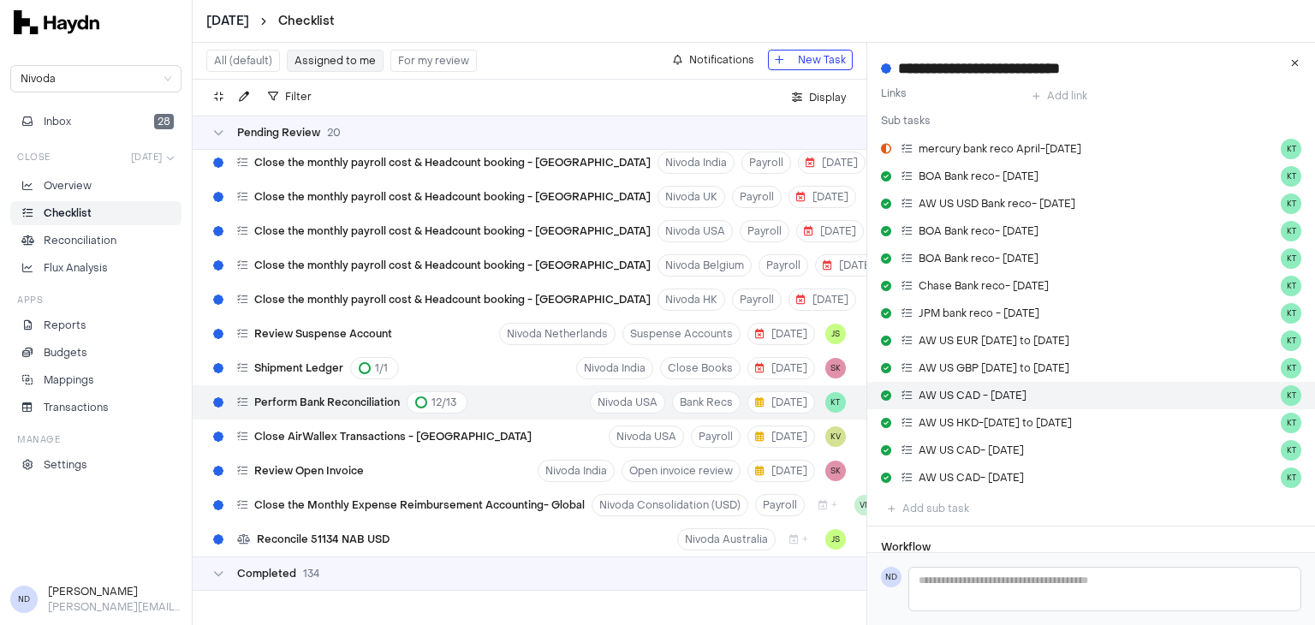
scroll to position [116, 0]
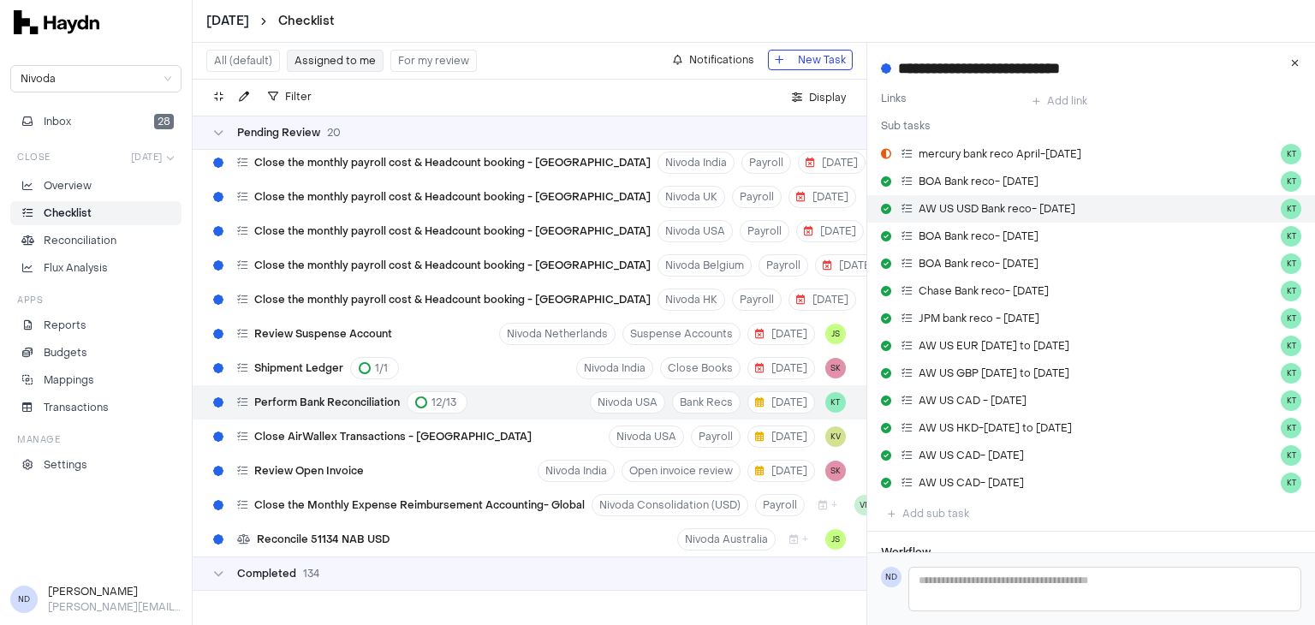
click at [1007, 218] on link "AW US USD Bank reco- April 2025 KT" at bounding box center [1091, 208] width 448 height 27
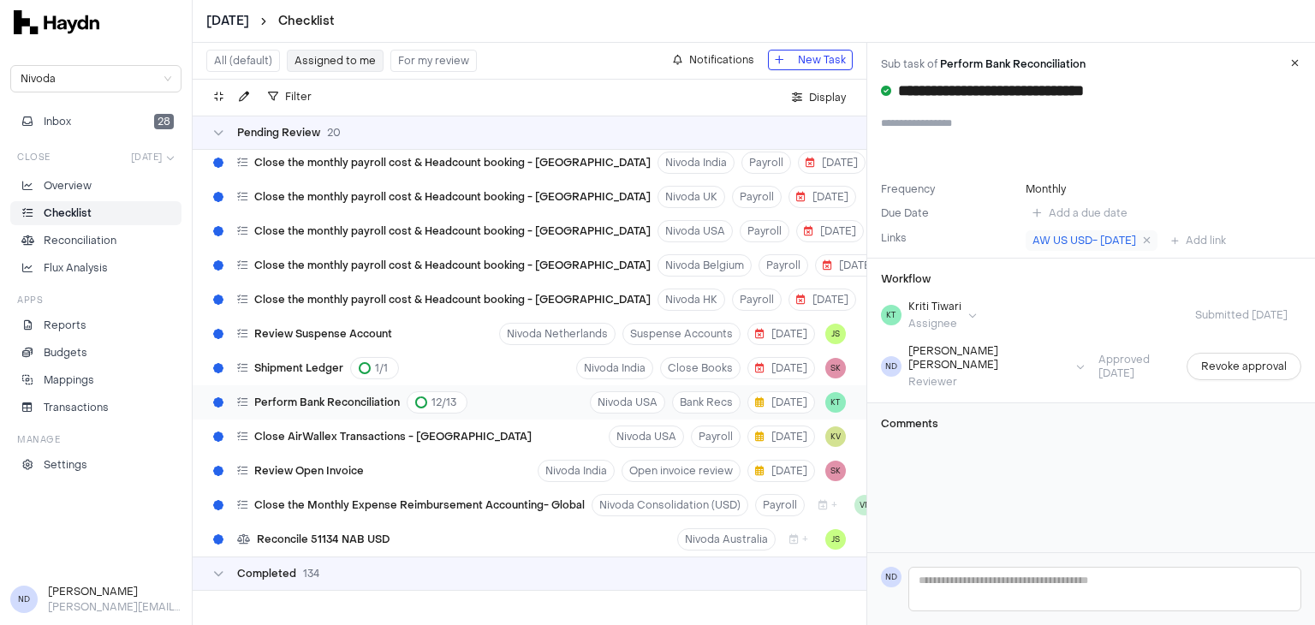
click at [349, 395] on span "Perform Bank Reconciliation" at bounding box center [326, 402] width 145 height 14
type input "**********"
type textarea "**********"
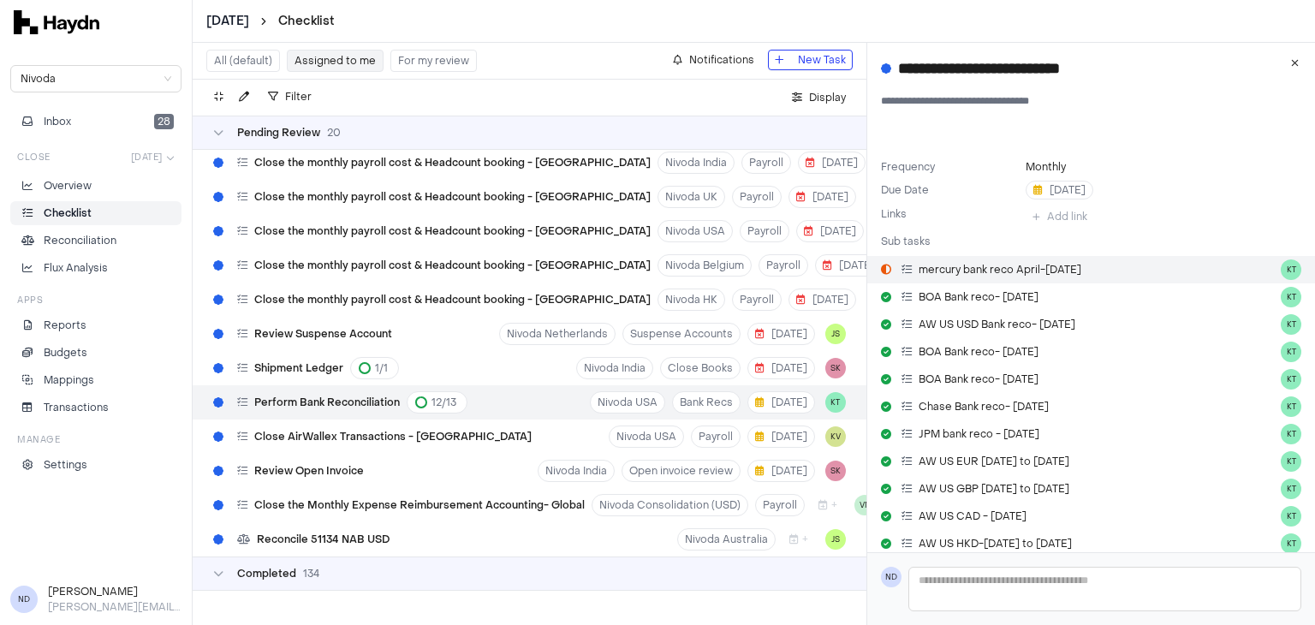
click at [1039, 274] on span "mercury bank reco April-May 25" at bounding box center [999, 270] width 163 height 14
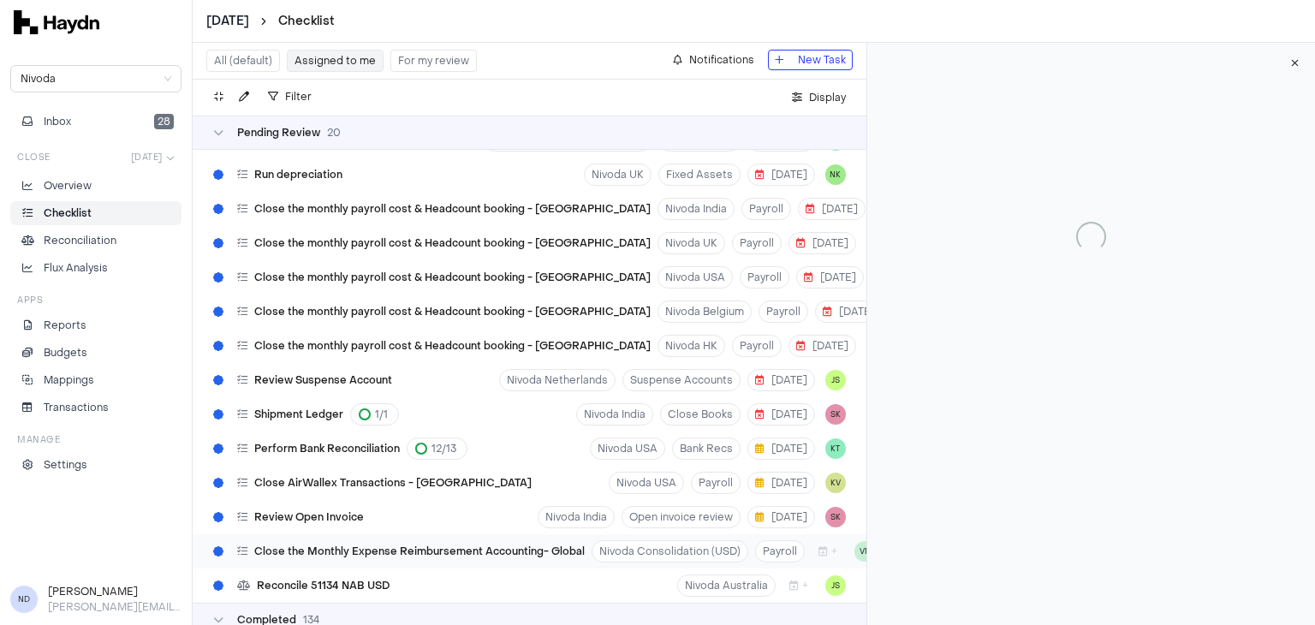
scroll to position [4672, 0]
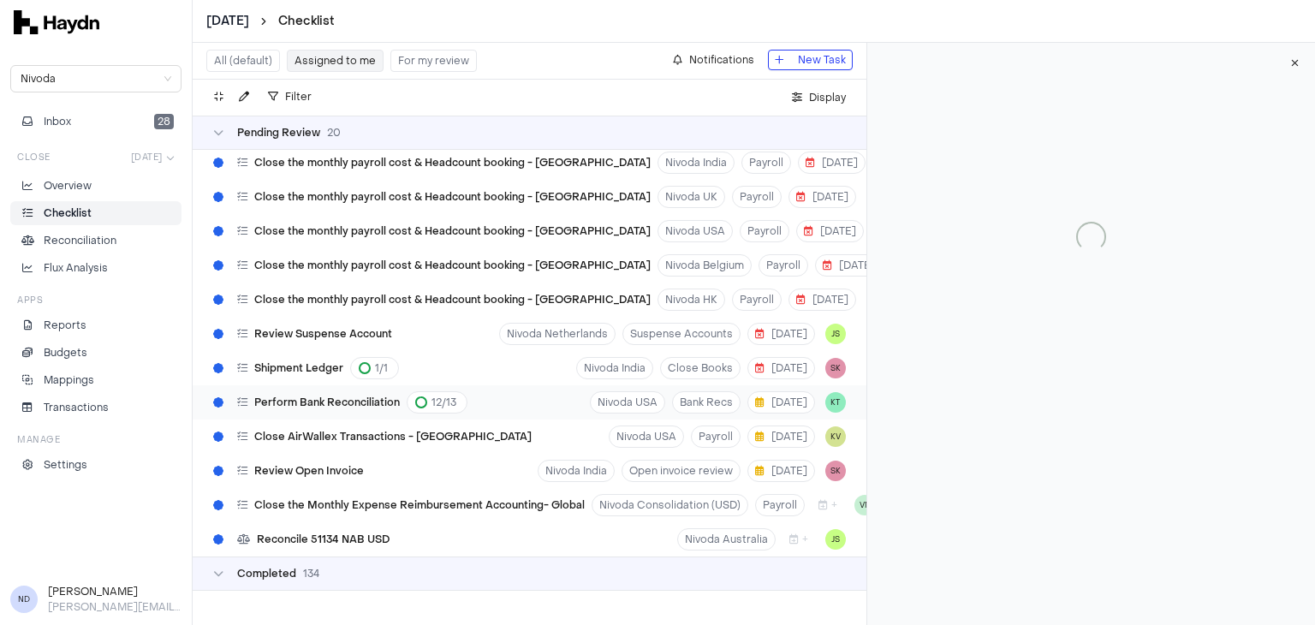
click at [364, 395] on span "Perform Bank Reconciliation" at bounding box center [326, 402] width 145 height 14
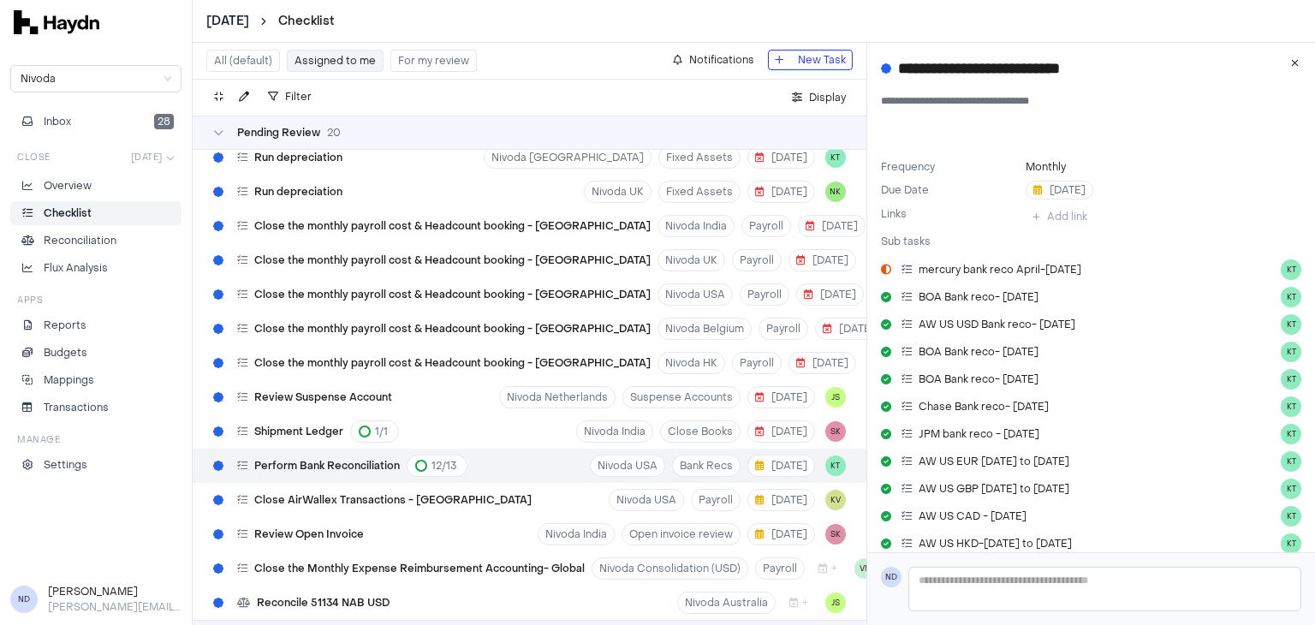
scroll to position [4672, 0]
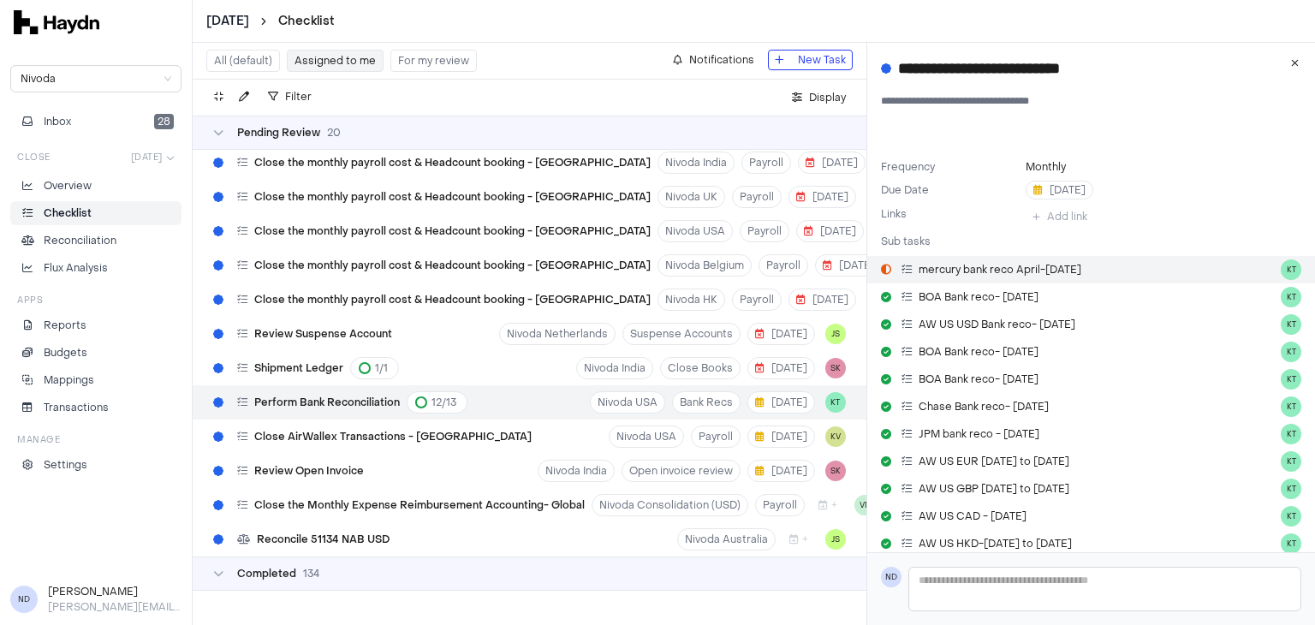
click at [1068, 282] on link "mercury bank reco April-May 25 KT" at bounding box center [1091, 269] width 448 height 27
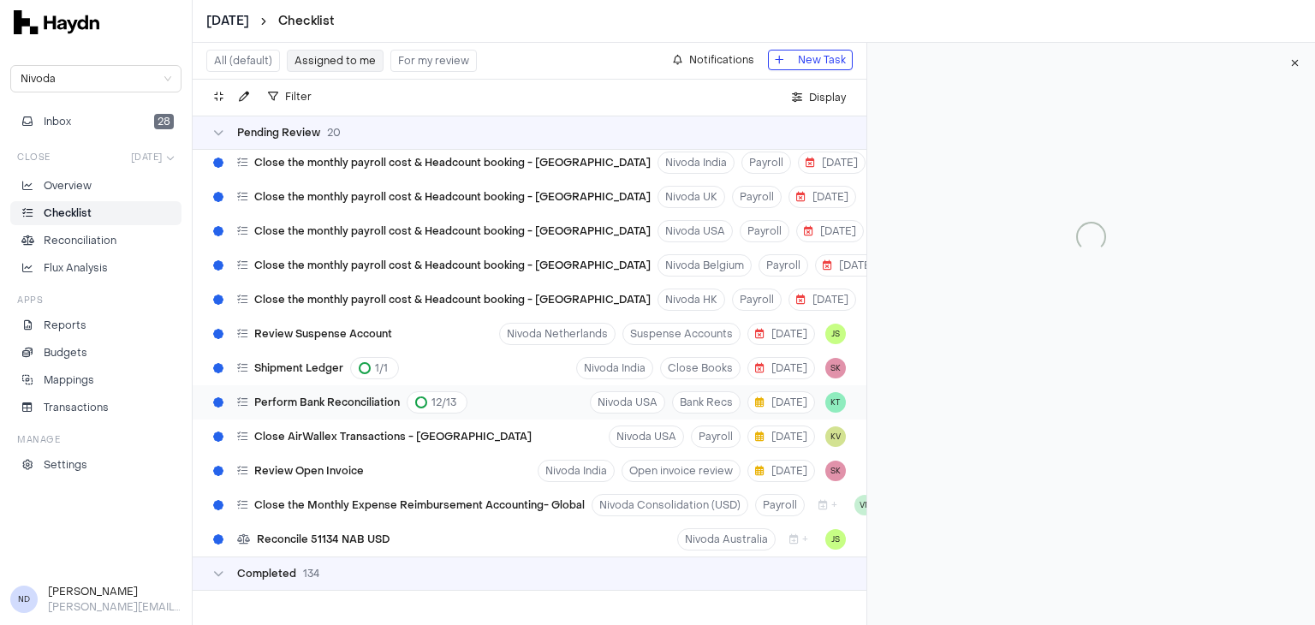
click at [534, 398] on div "Perform Bank Reconciliation 12 / 13 Nivoda USA Bank Recs 11 Aug KT" at bounding box center [530, 402] width 674 height 34
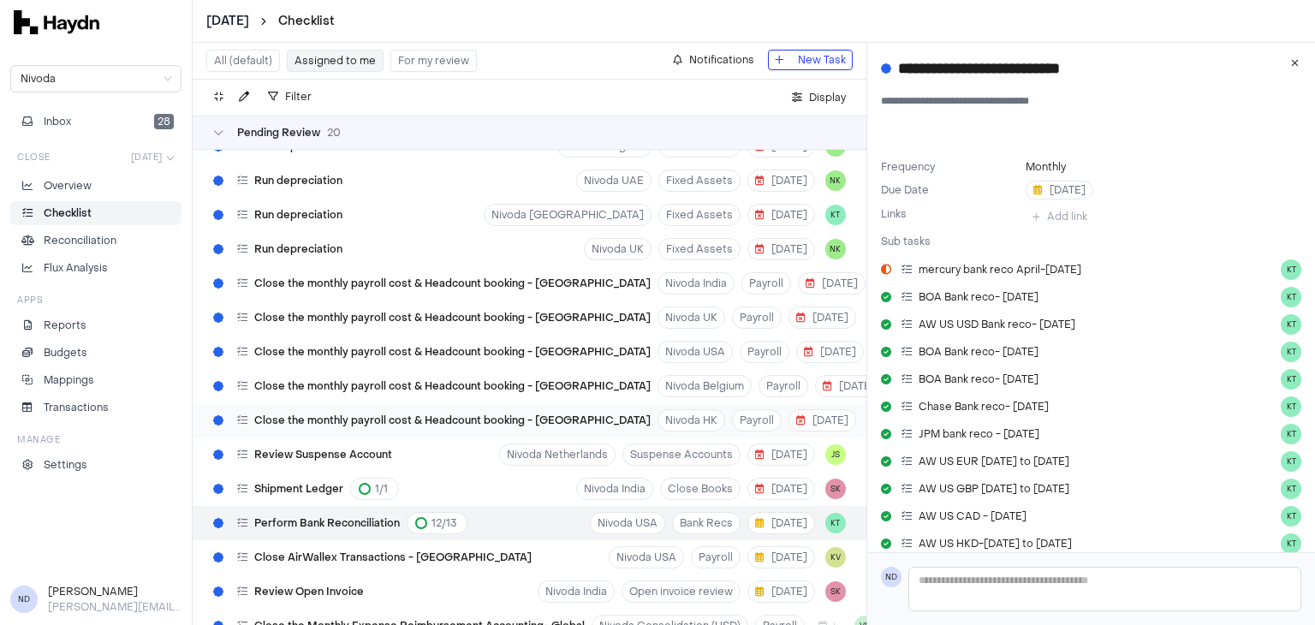
scroll to position [4672, 0]
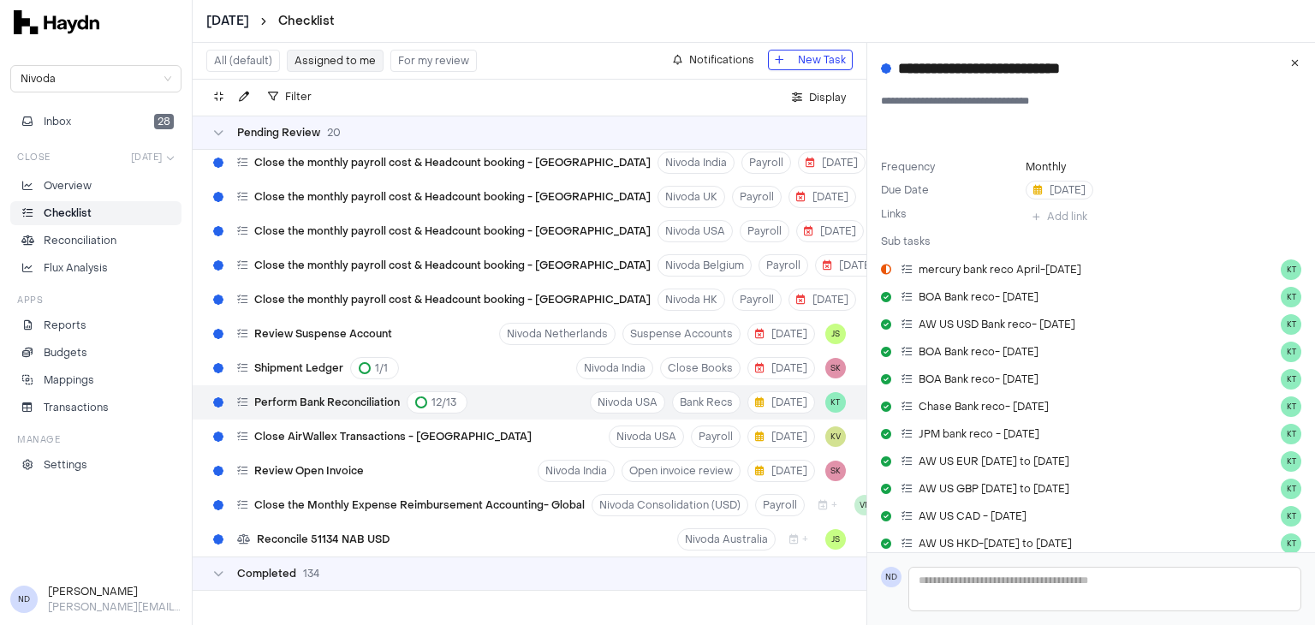
click at [212, 132] on div "Pending Review 20" at bounding box center [530, 133] width 674 height 34
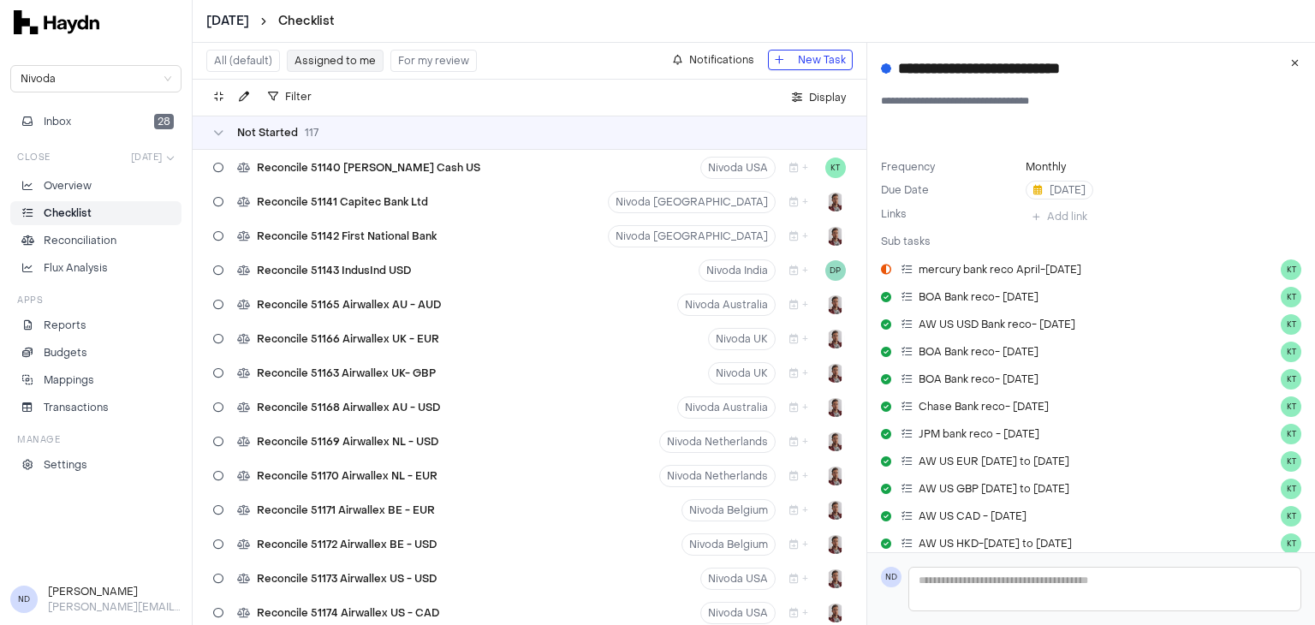
scroll to position [3010, 0]
click at [887, 270] on icon at bounding box center [886, 269] width 10 height 10
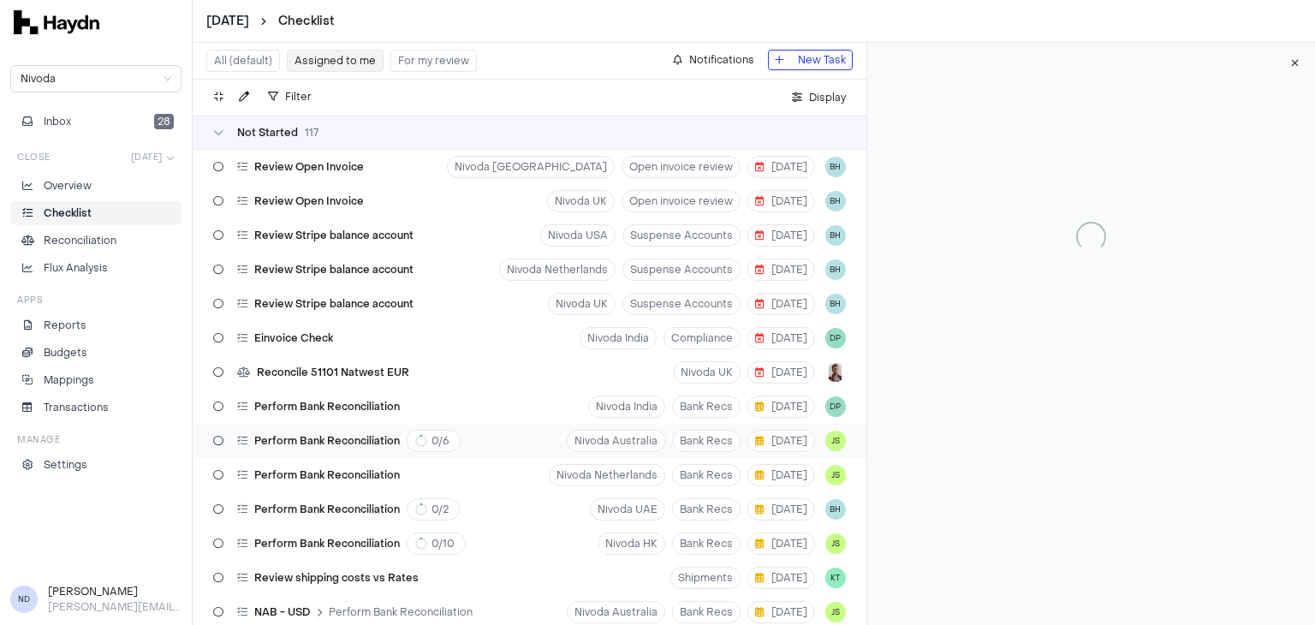
click at [341, 438] on span "Perform Bank Reconciliation" at bounding box center [326, 441] width 145 height 14
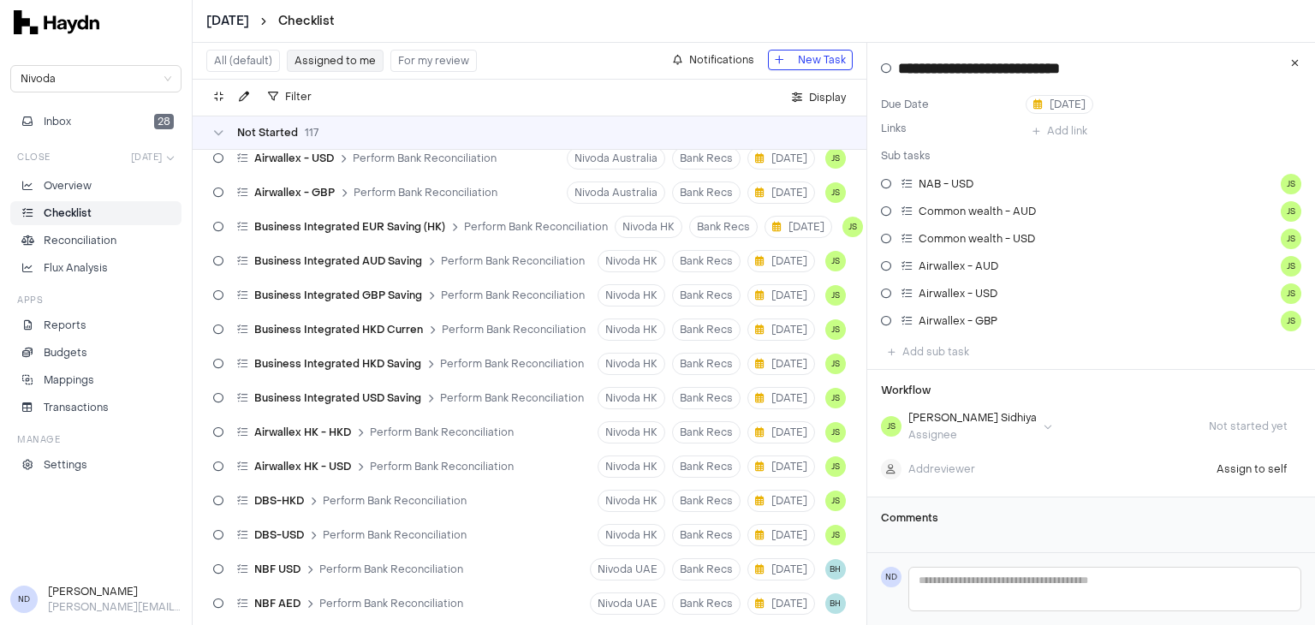
scroll to position [589, 0]
click at [112, 235] on p "Reconciliation" at bounding box center [80, 240] width 73 height 15
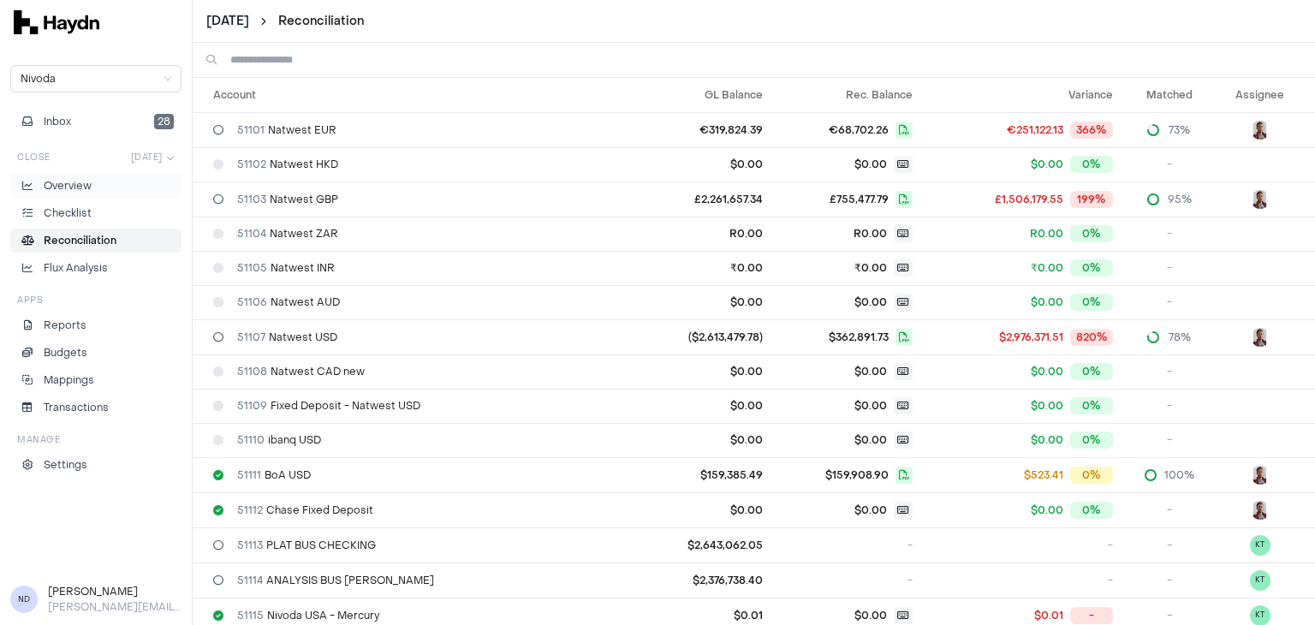
click at [99, 188] on li "Overview" at bounding box center [96, 185] width 156 height 15
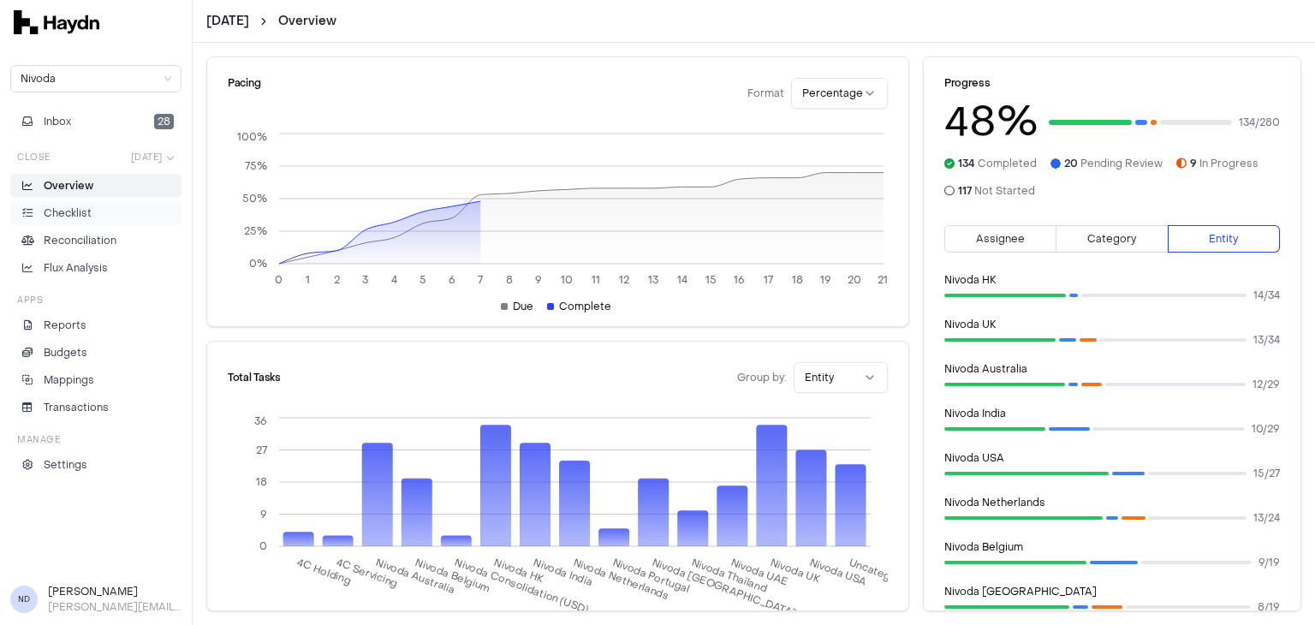
click at [94, 213] on li "Checklist" at bounding box center [96, 212] width 156 height 15
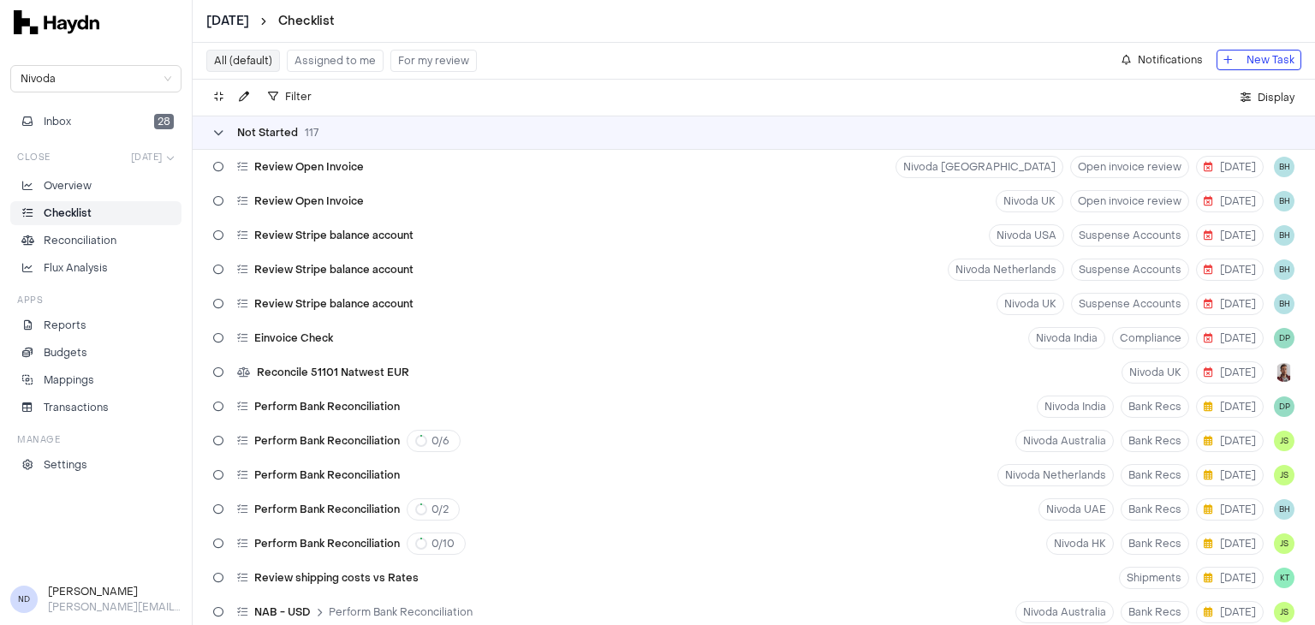
click at [229, 131] on div "Not Started 117" at bounding box center [265, 133] width 105 height 14
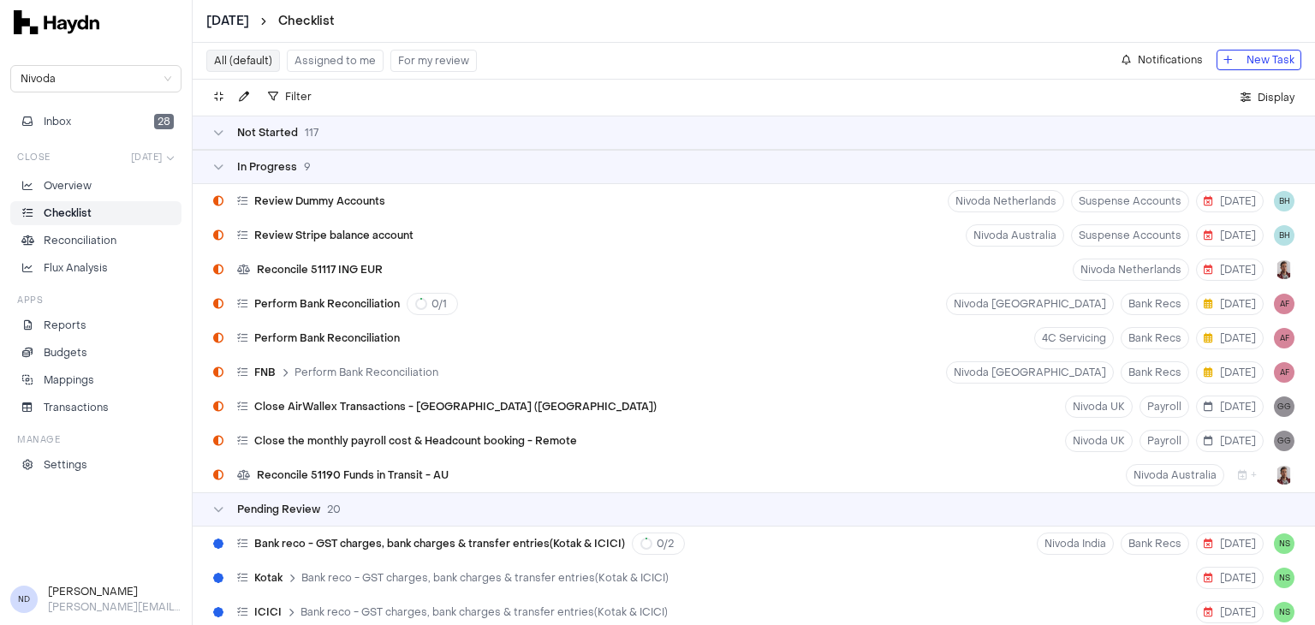
click at [227, 173] on div "In Progress 9" at bounding box center [754, 167] width 1122 height 34
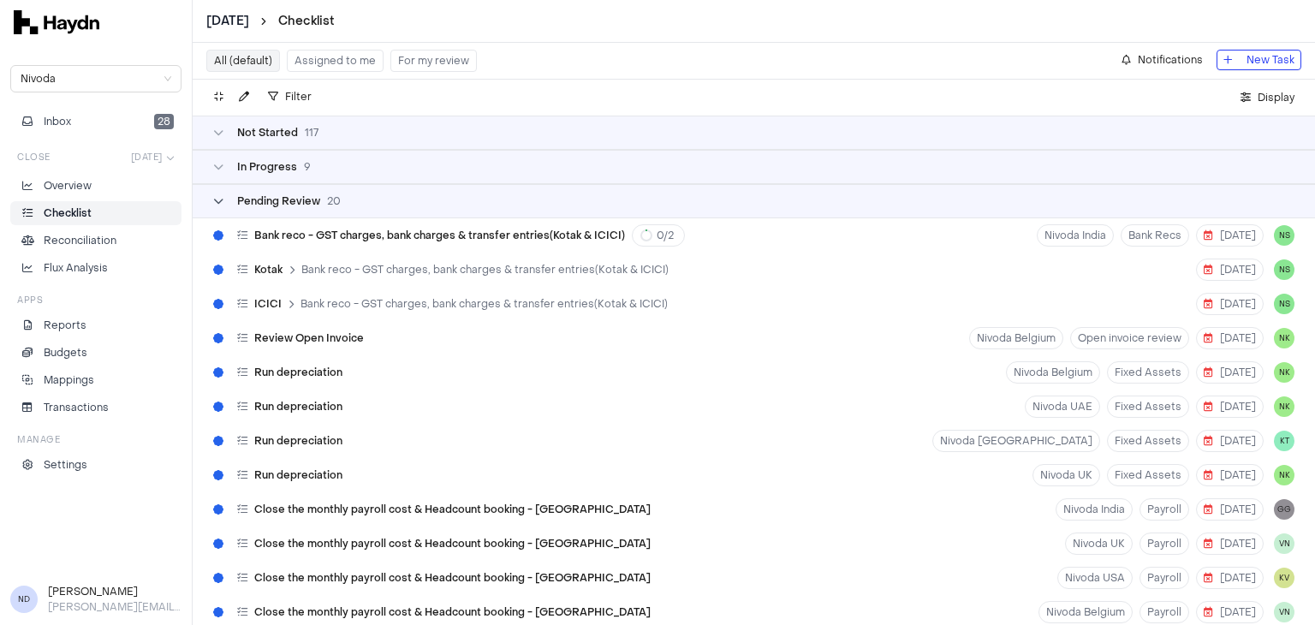
click at [228, 200] on div "Pending Review 20" at bounding box center [277, 201] width 128 height 14
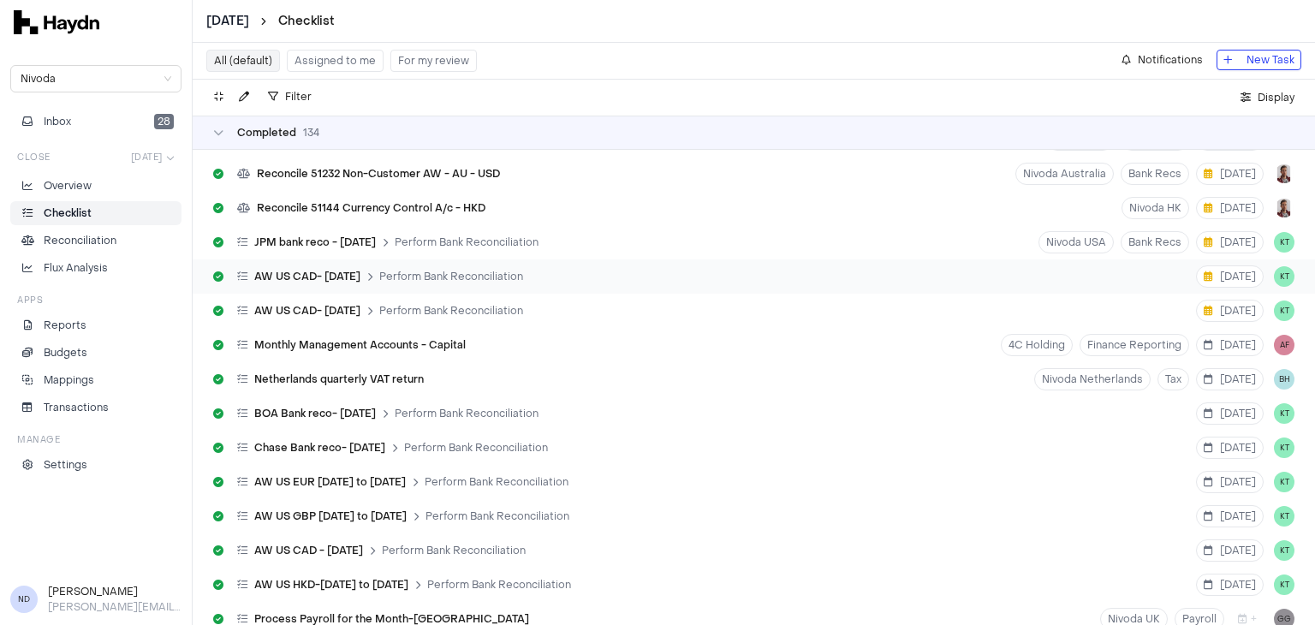
scroll to position [3249, 0]
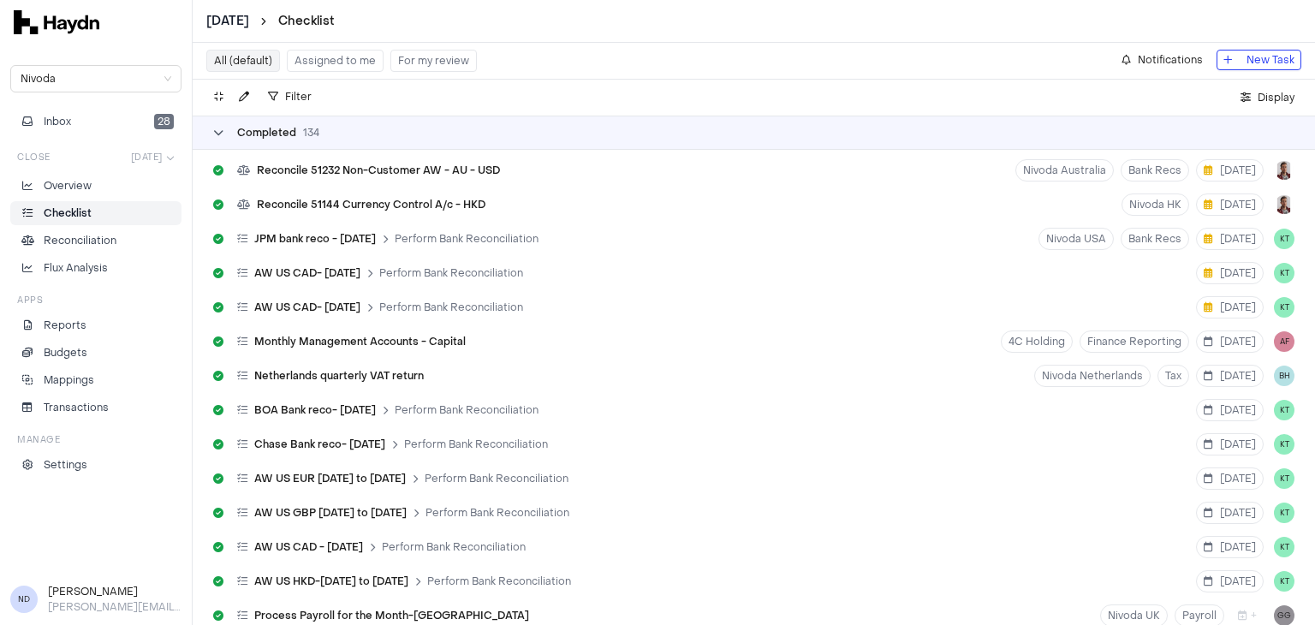
click at [213, 128] on icon at bounding box center [218, 133] width 10 height 10
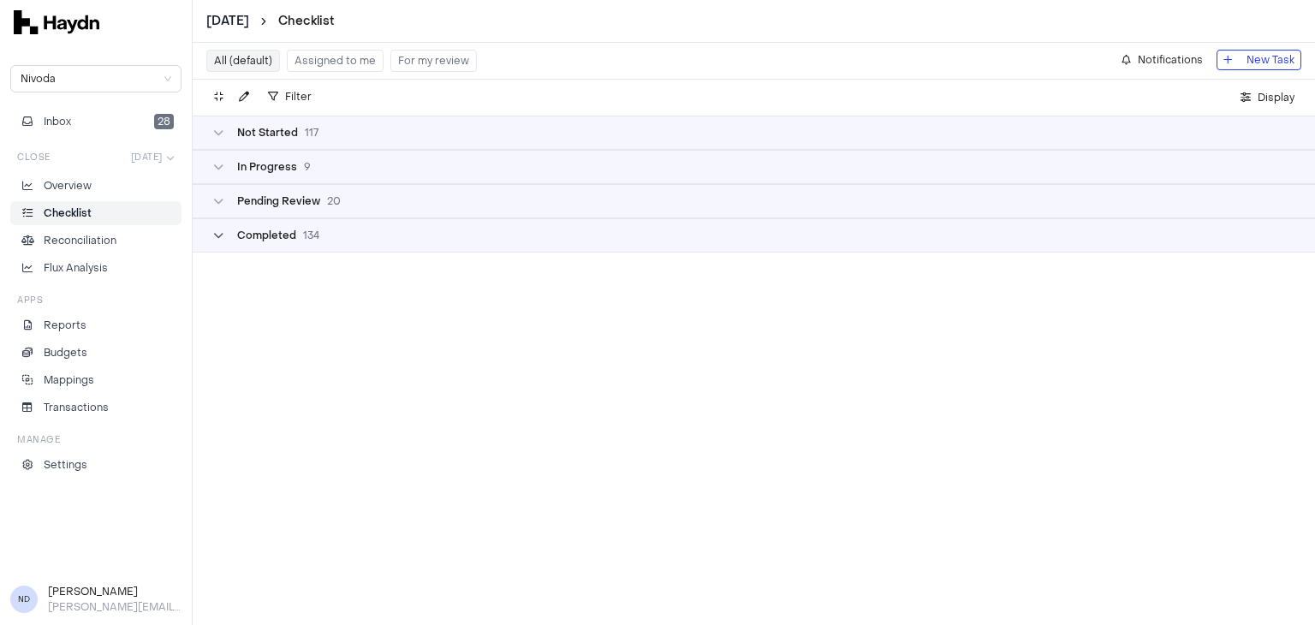
scroll to position [0, 0]
click at [223, 207] on div "Pending Review 20" at bounding box center [754, 201] width 1122 height 34
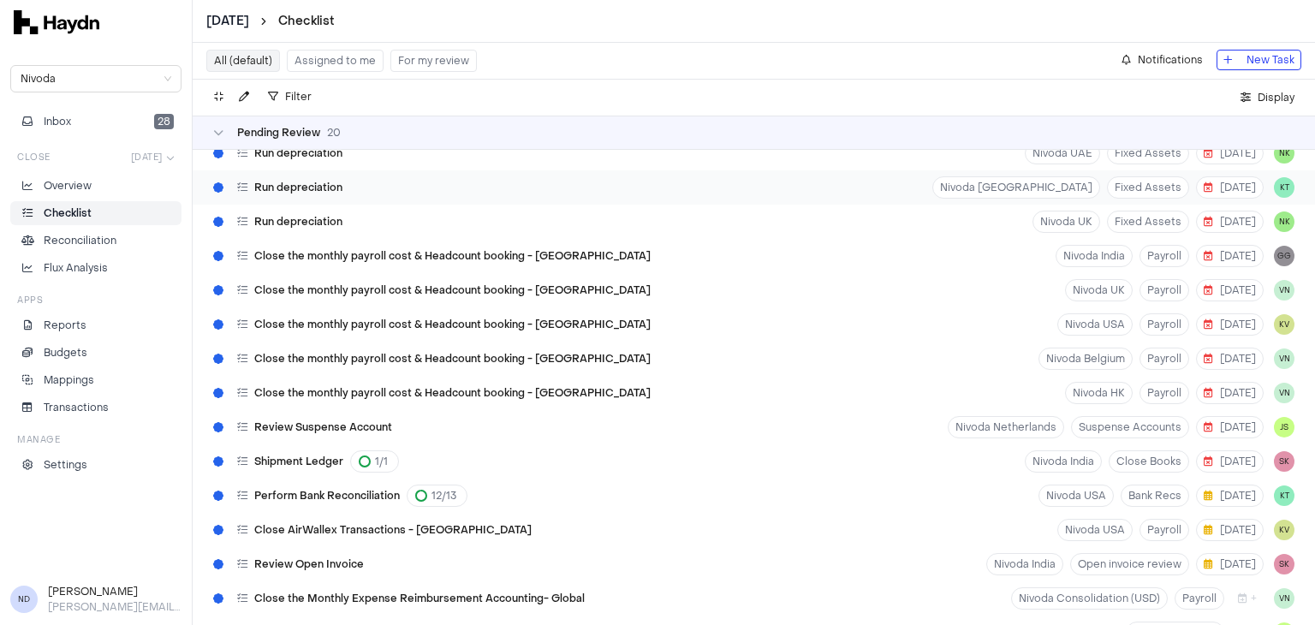
scroll to position [346, 0]
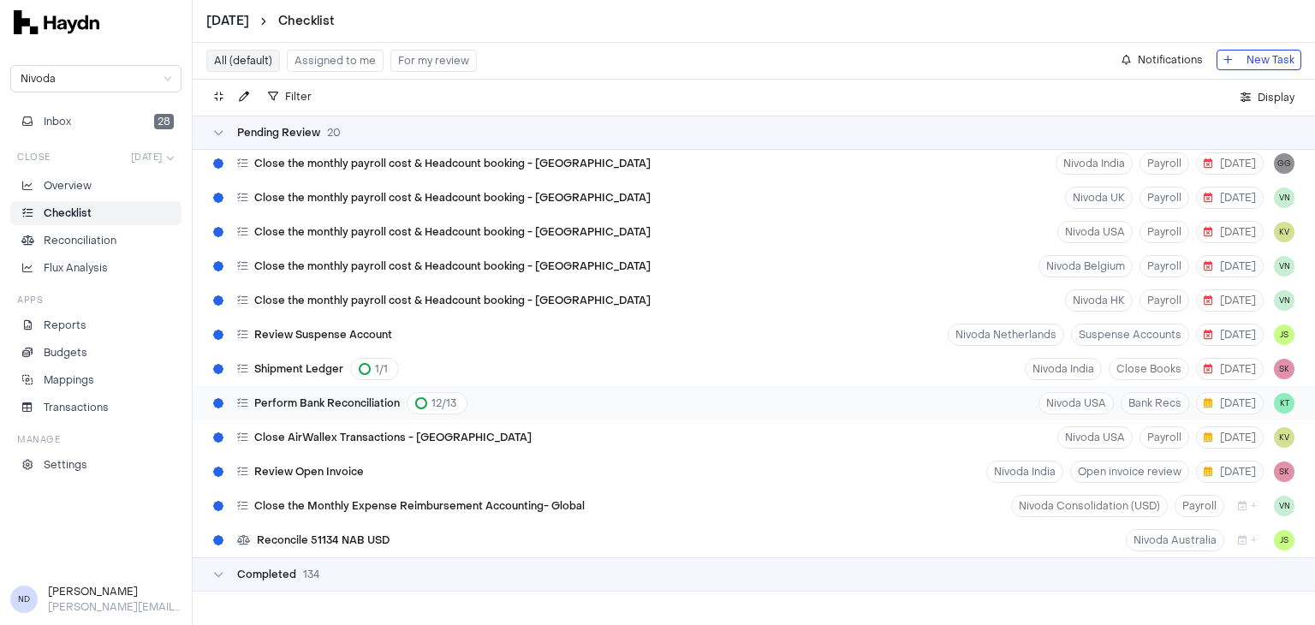
click at [509, 405] on div "Perform Bank Reconciliation 12 / 13 Nivoda USA Bank Recs 11 Aug KT" at bounding box center [754, 403] width 1122 height 34
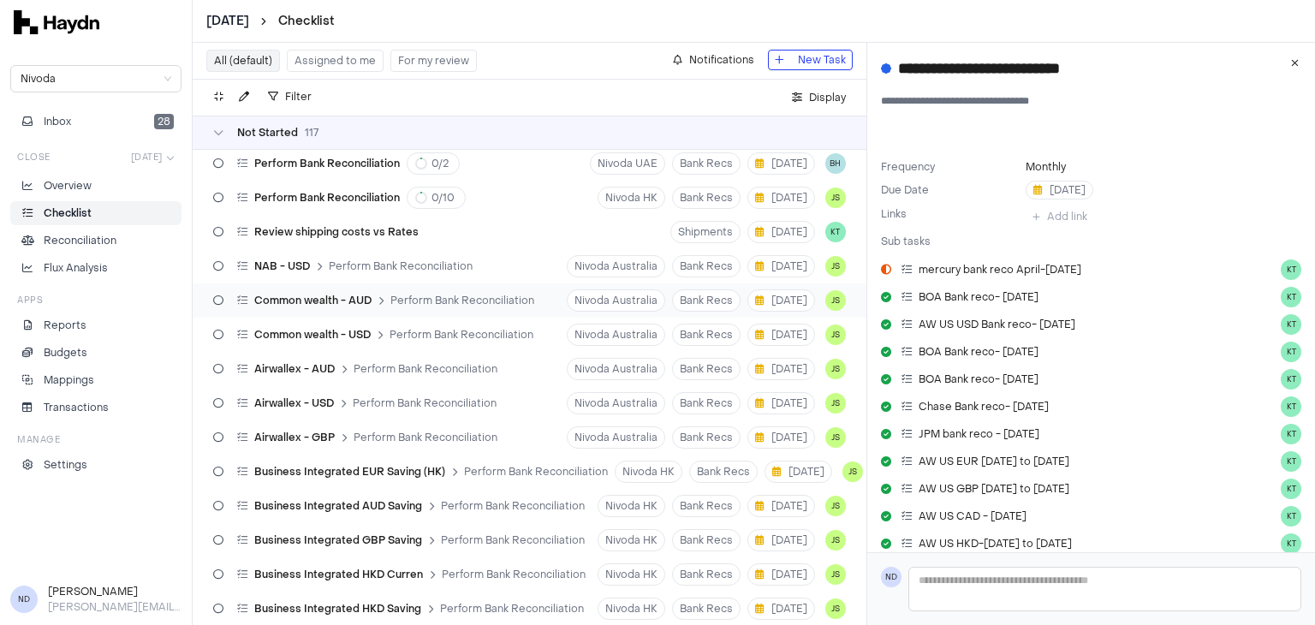
click at [413, 307] on div "Common wealth - AUD Perform Bank Reconciliation" at bounding box center [373, 300] width 335 height 33
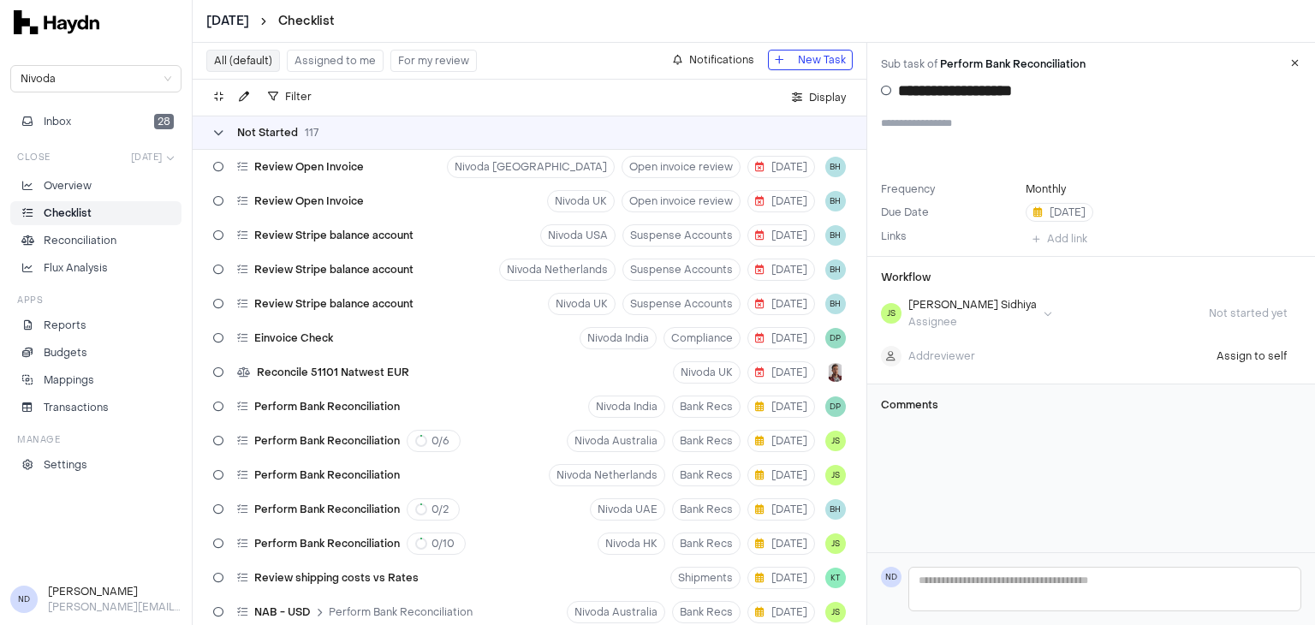
click at [225, 133] on div "Not Started 117" at bounding box center [265, 133] width 105 height 14
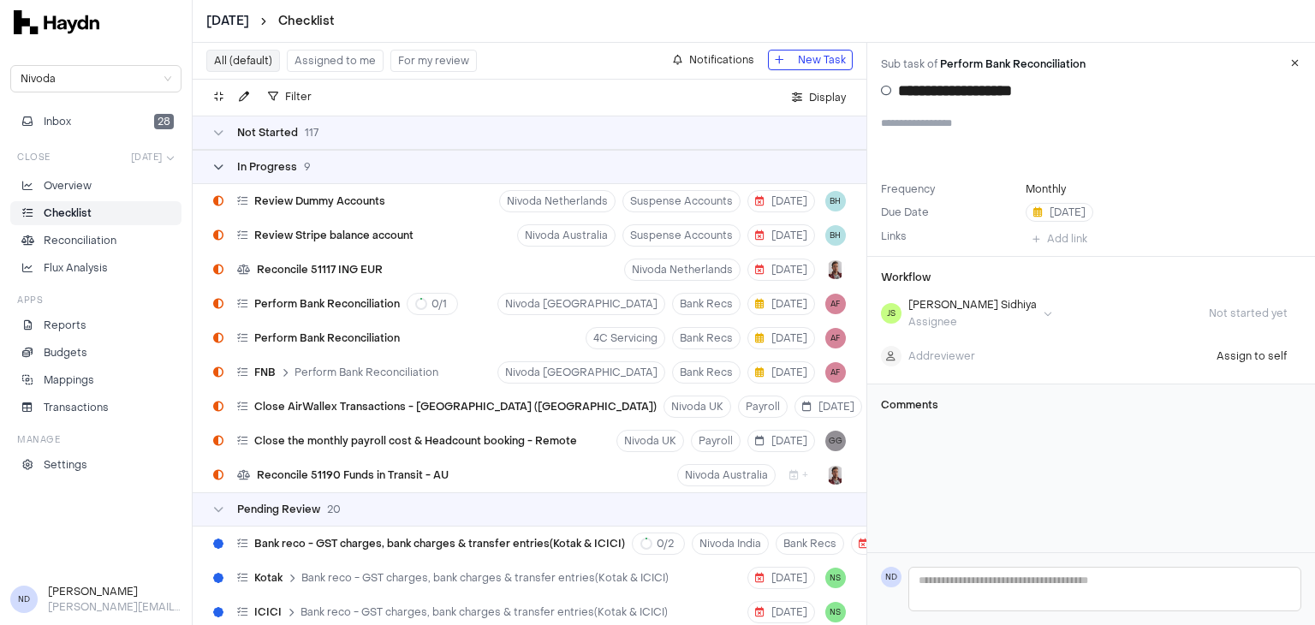
click at [216, 164] on icon at bounding box center [218, 167] width 10 height 10
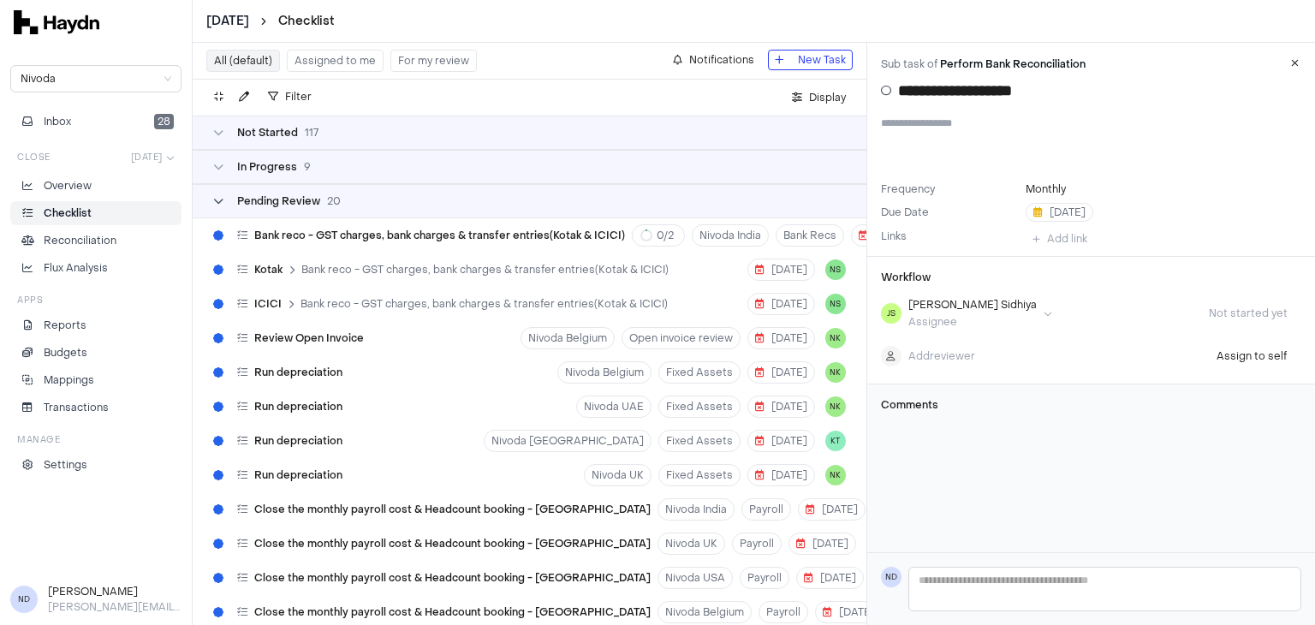
click at [219, 200] on icon at bounding box center [218, 201] width 10 height 10
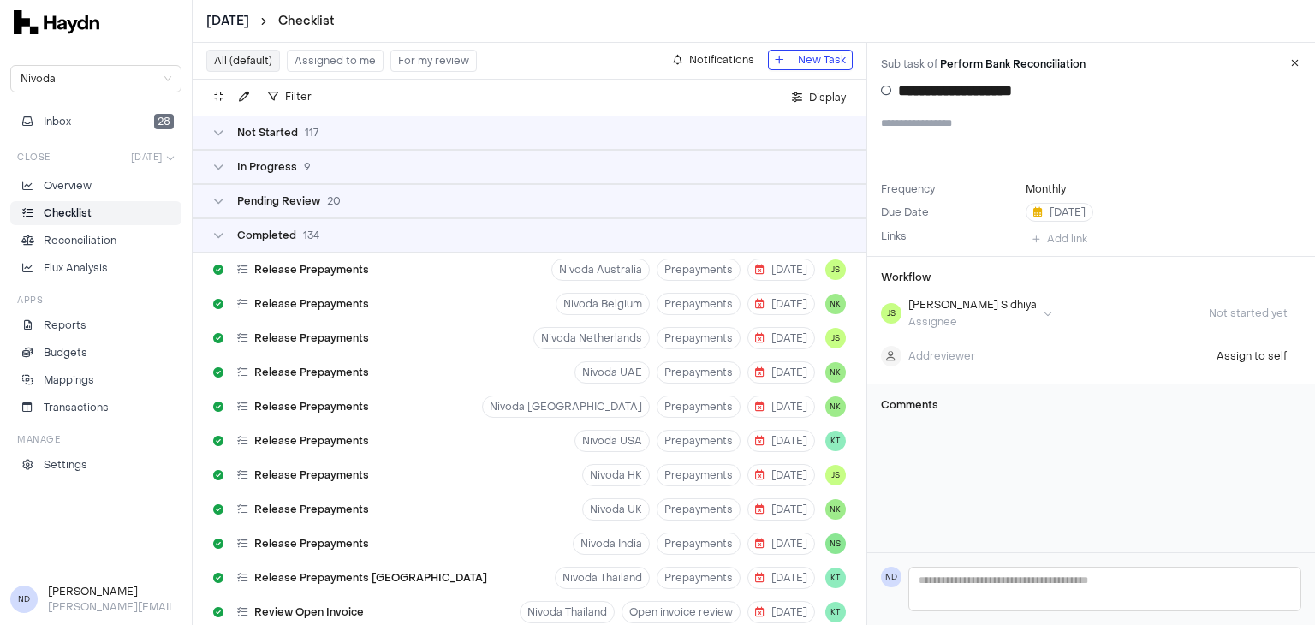
click at [212, 236] on div "Completed 134" at bounding box center [530, 235] width 674 height 34
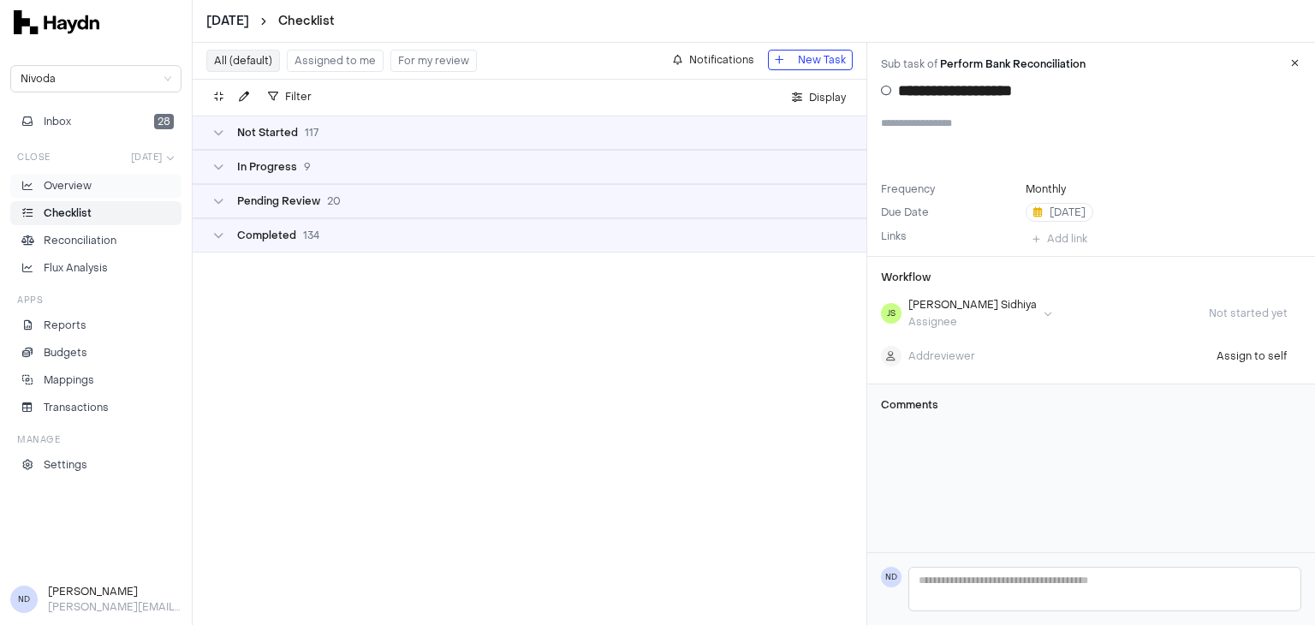
click at [74, 189] on p "Overview" at bounding box center [68, 185] width 48 height 15
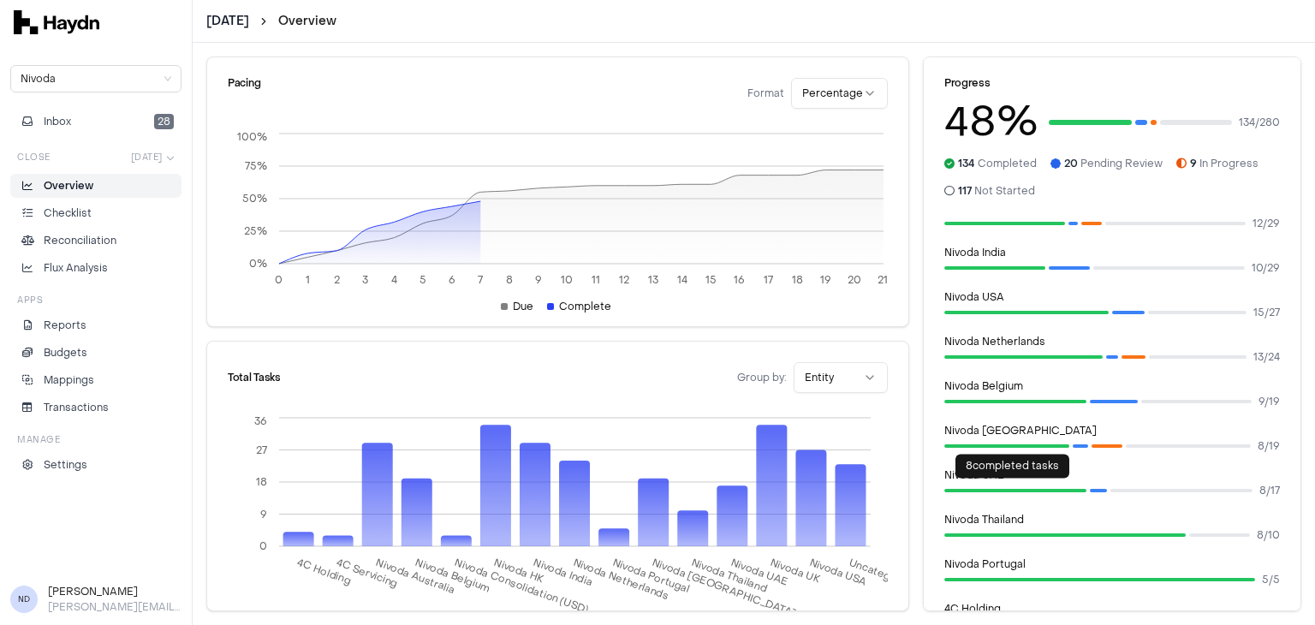
scroll to position [336, 0]
